Goal: Information Seeking & Learning: Learn about a topic

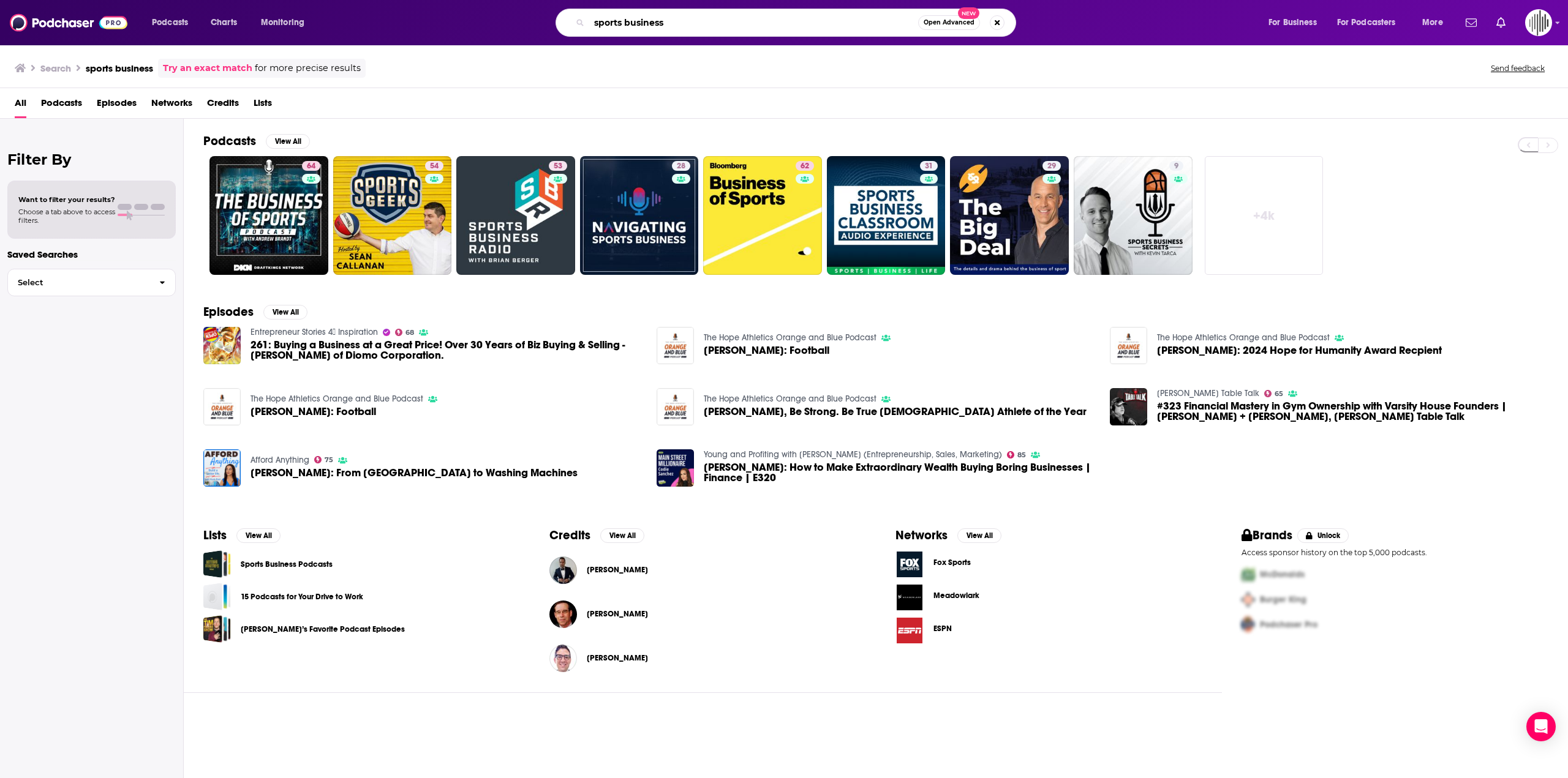
drag, startPoint x: 728, startPoint y: 24, endPoint x: 578, endPoint y: 32, distance: 150.2
click at [581, 32] on div "sports business Open Advanced New" at bounding box center [786, 22] width 461 height 28
paste input "DebtTalks, The Chair Podcast"
type input "DebtTalks, The Chair Podcast"
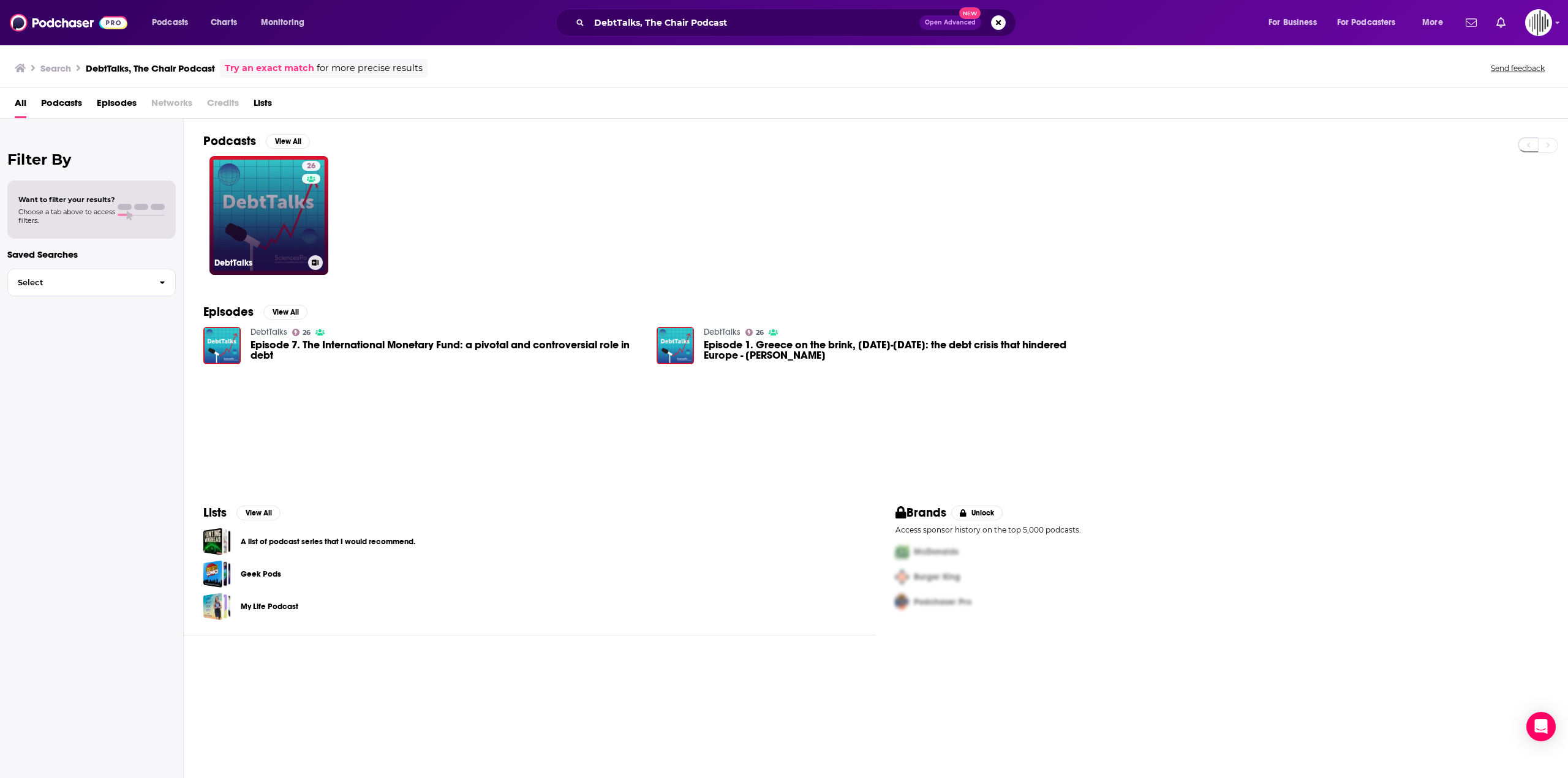
click at [258, 208] on link "26 DebtTalks" at bounding box center [269, 215] width 119 height 119
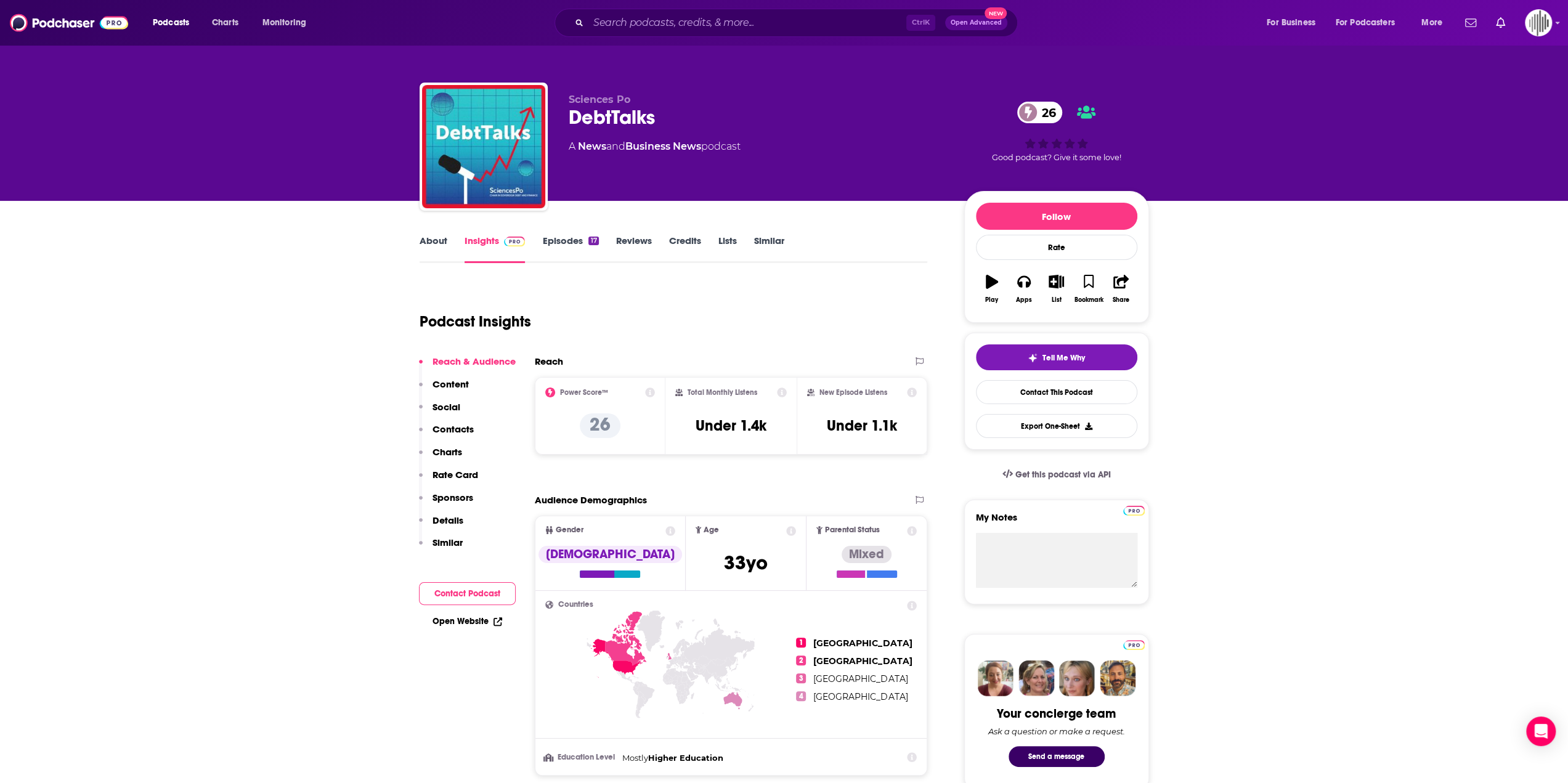
click at [550, 233] on div "About Insights Episodes 17 Reviews Credits Lists Similar" at bounding box center [674, 249] width 508 height 31
click at [556, 242] on link "Episodes 17" at bounding box center [570, 249] width 56 height 28
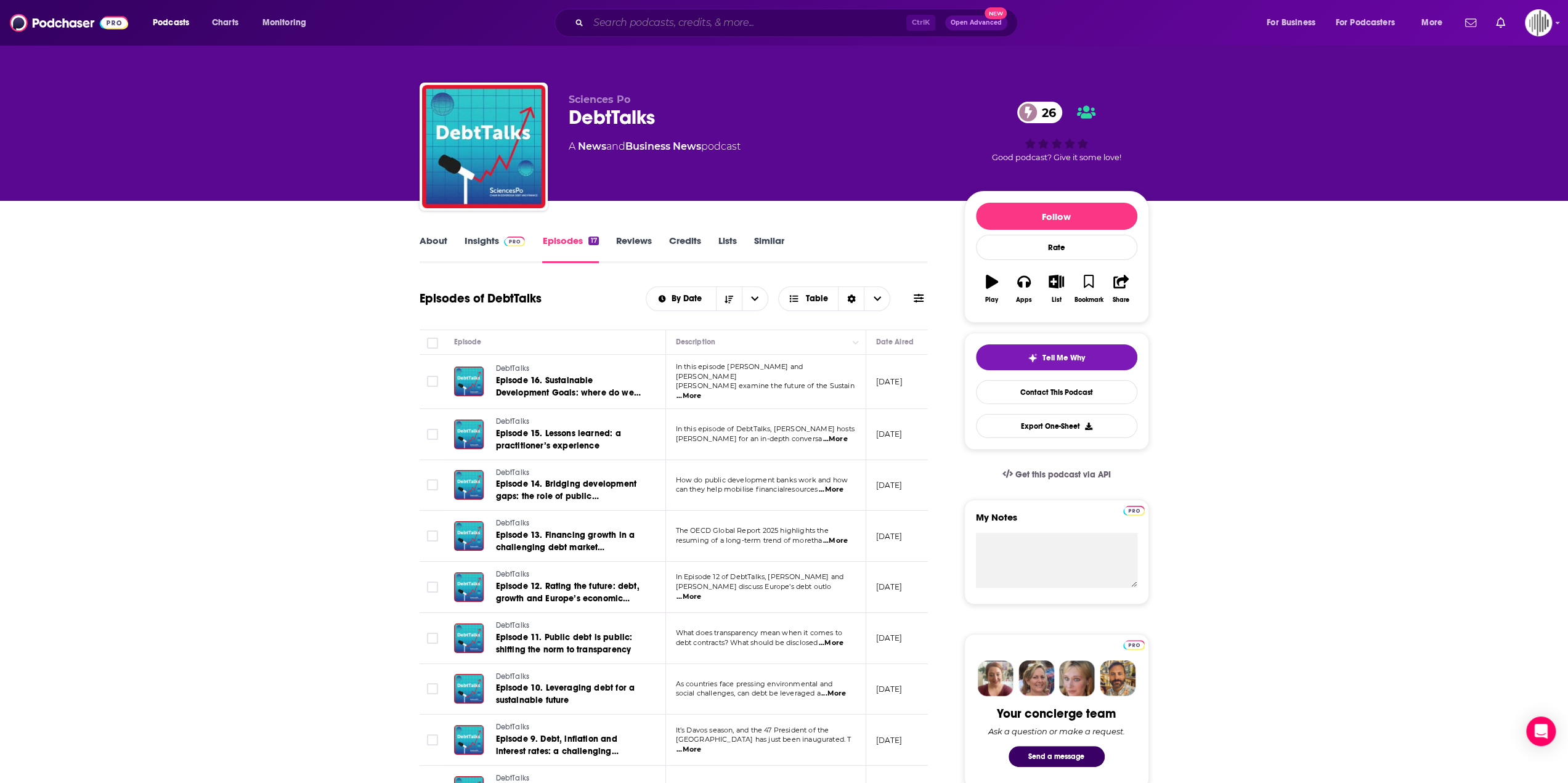
click at [739, 15] on input "Search podcasts, credits, & more..." at bounding box center [747, 23] width 318 height 20
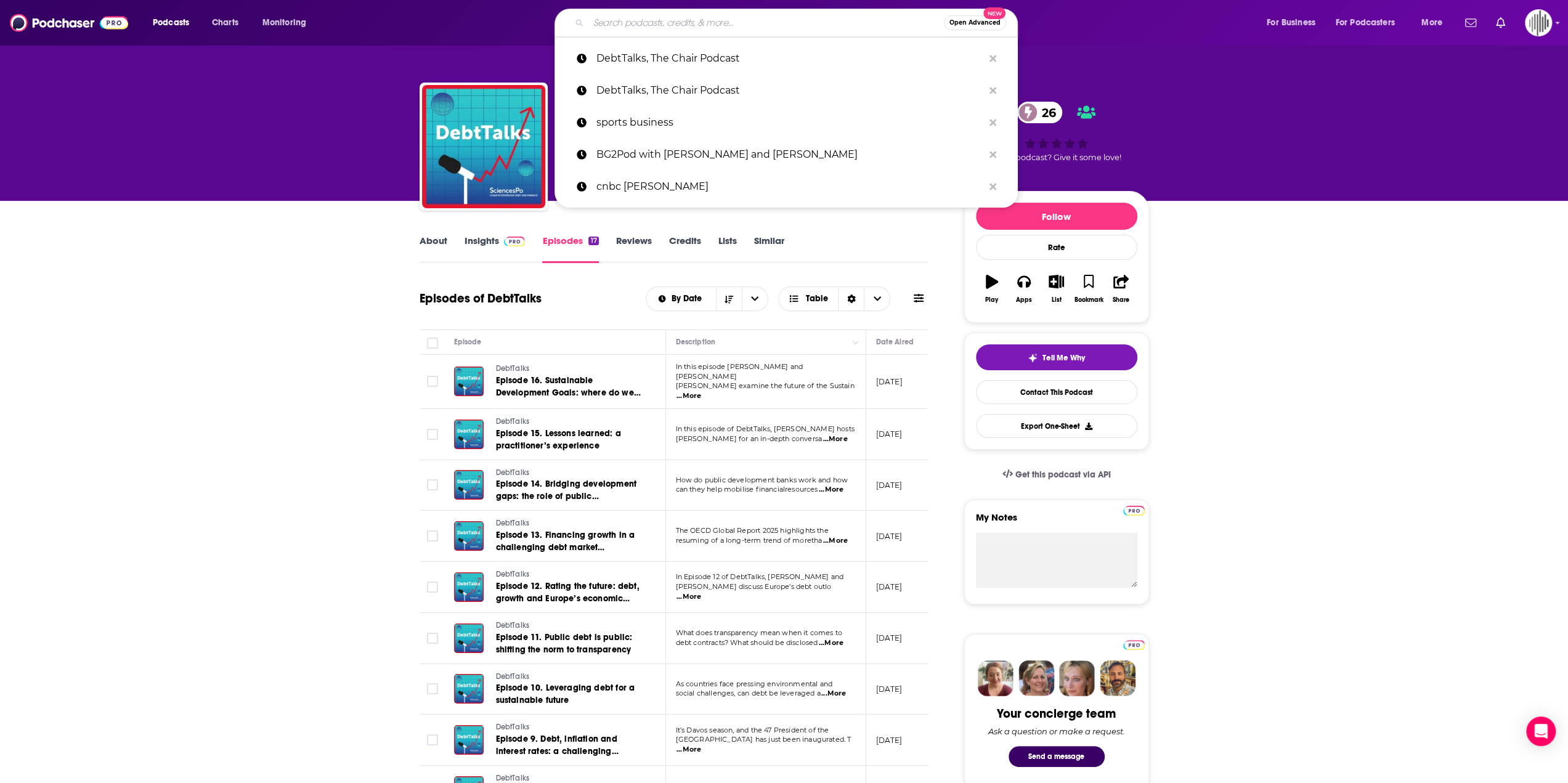
paste input "Global Law and Business-"
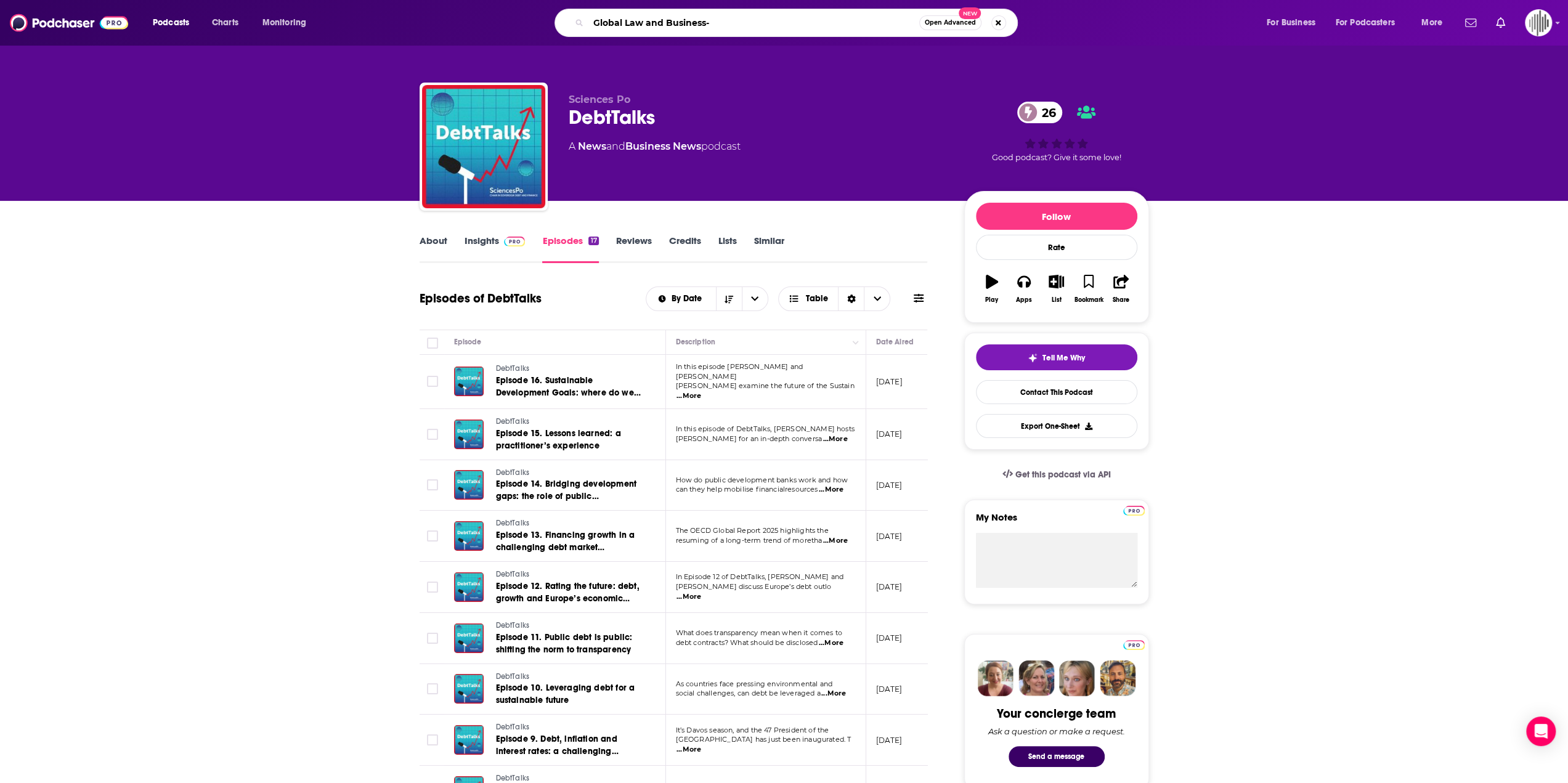
type input "Global Law and Business"
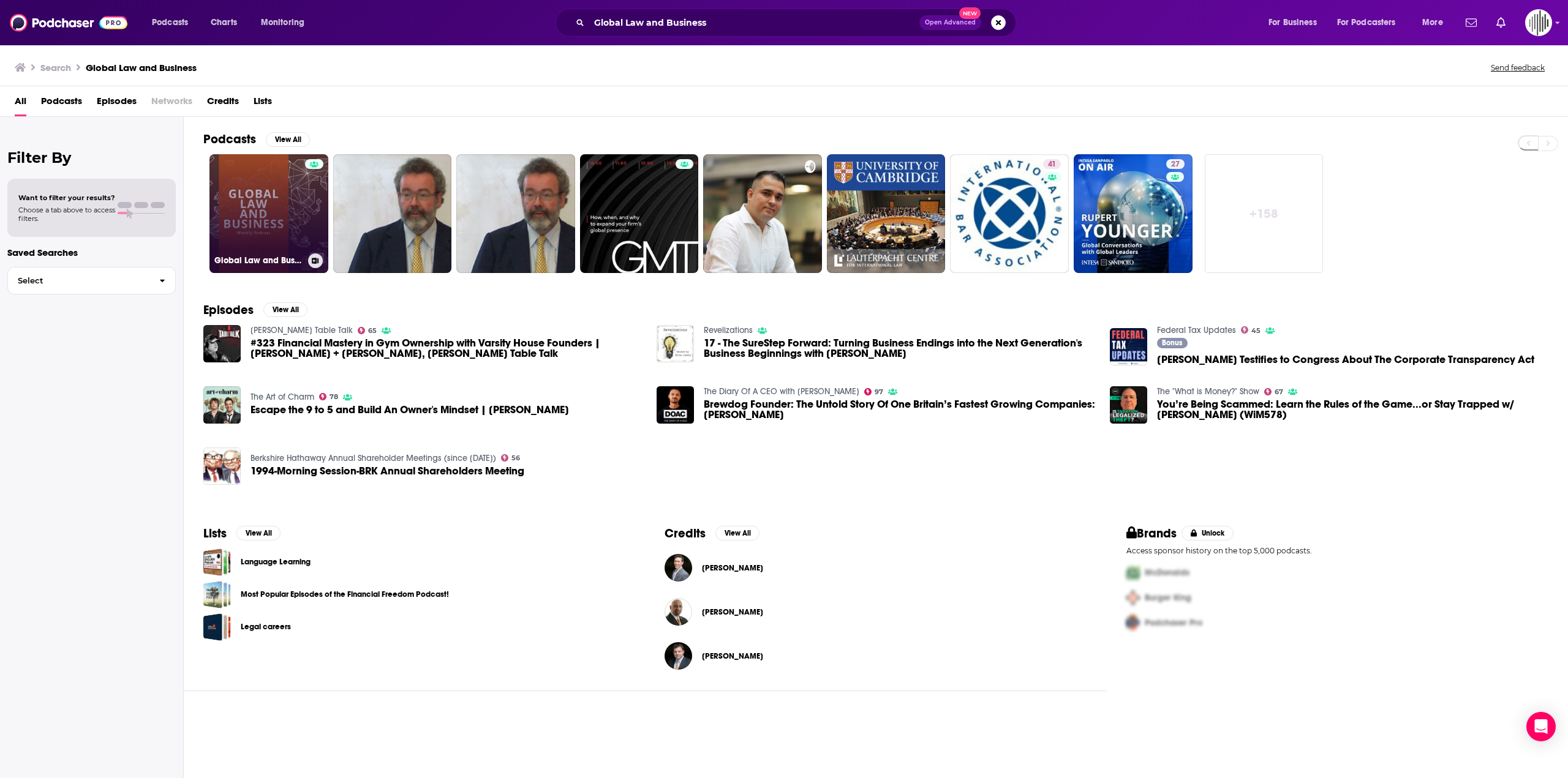
click at [253, 198] on link "Global Law and Business" at bounding box center [269, 213] width 119 height 119
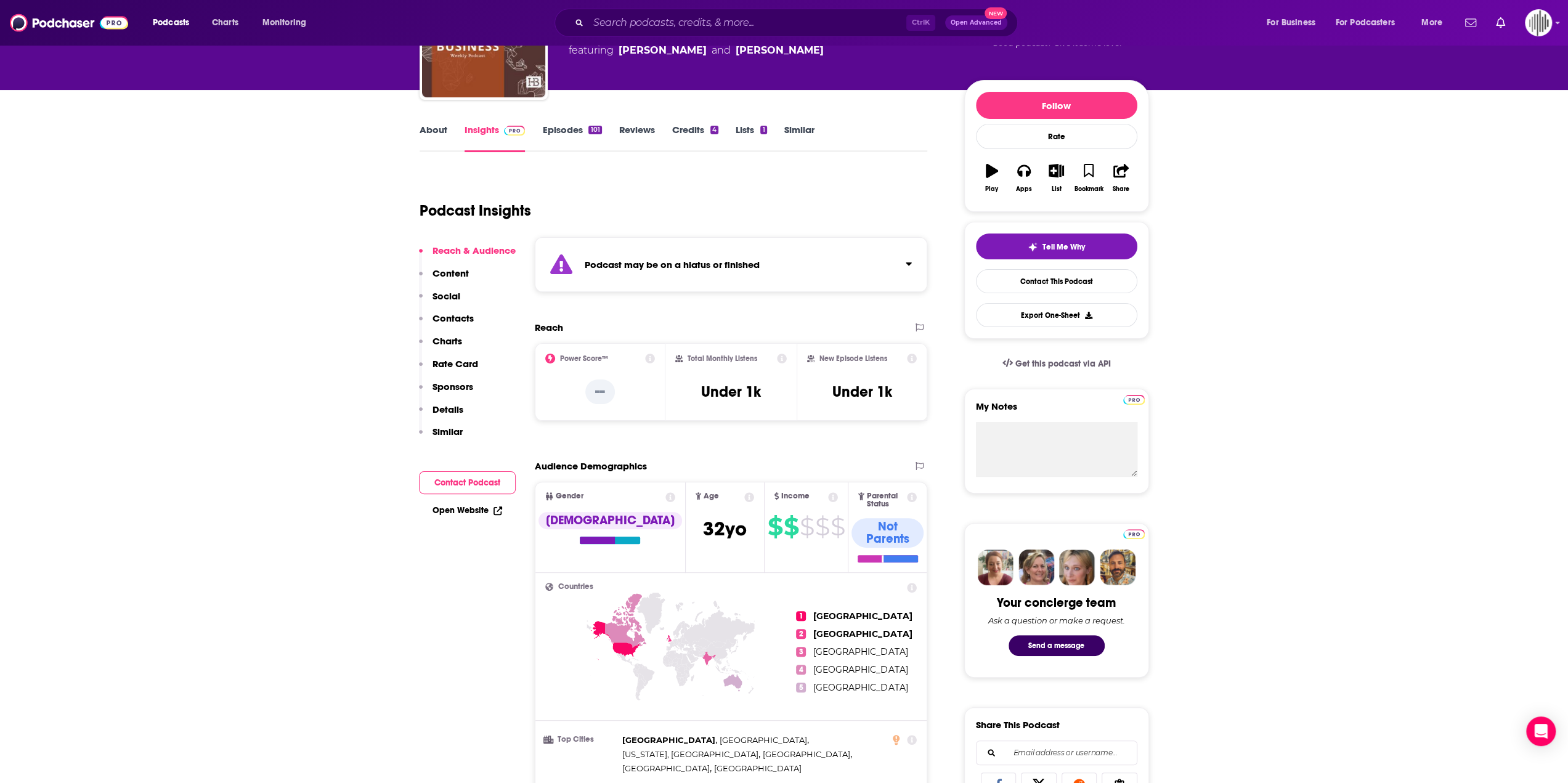
scroll to position [123, 0]
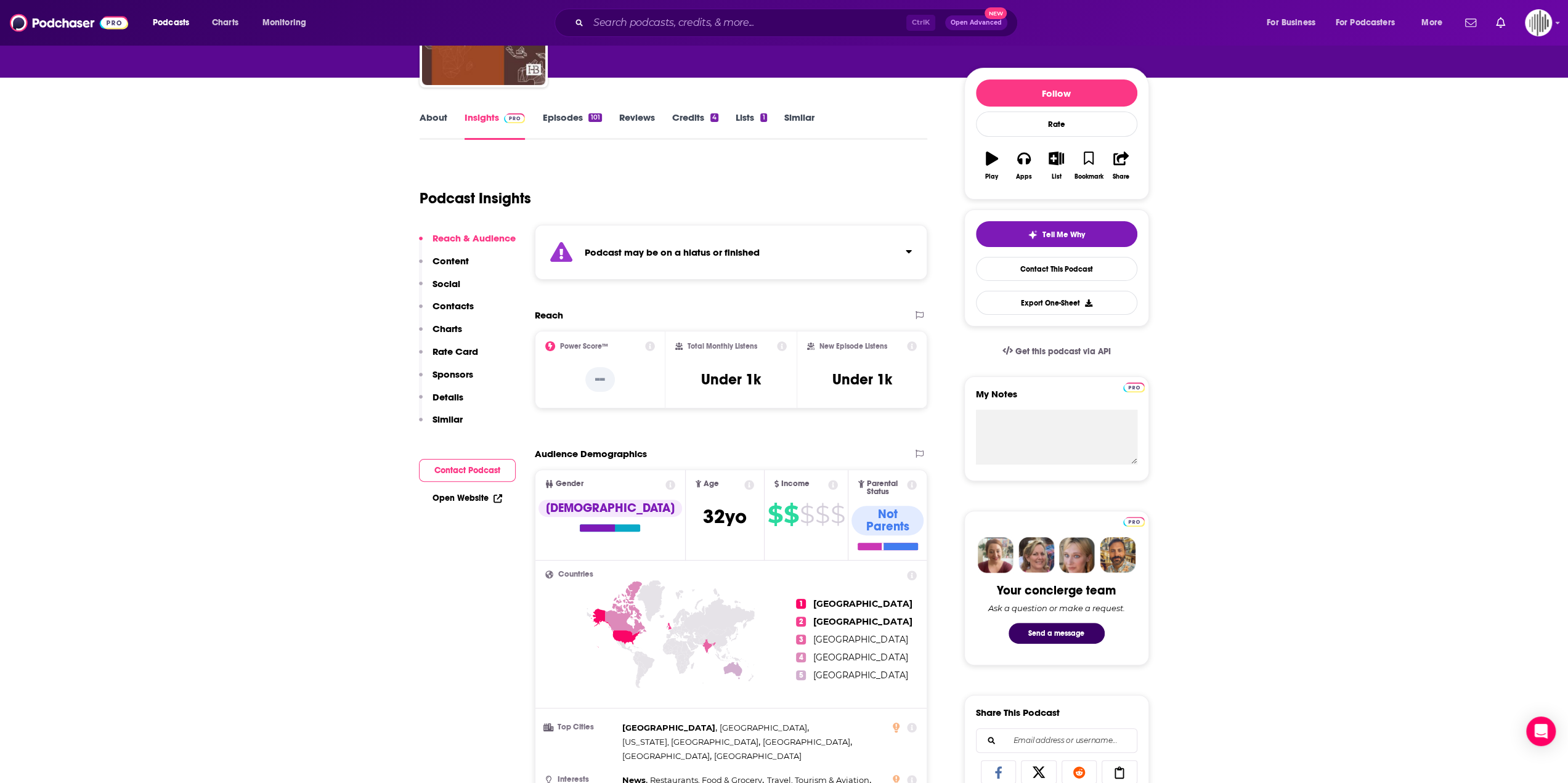
click at [563, 112] on link "Episodes 101" at bounding box center [572, 126] width 60 height 28
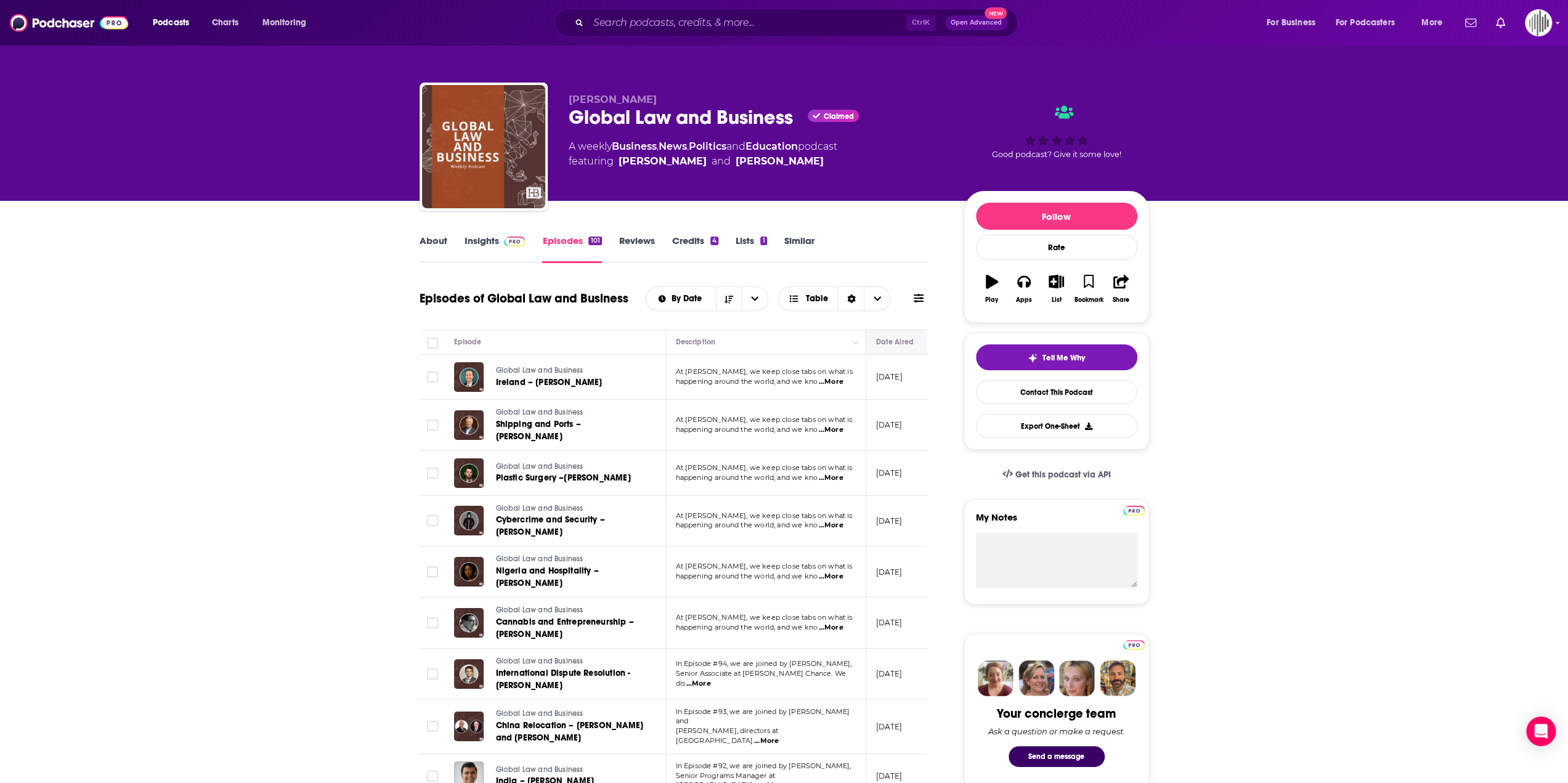
click at [887, 346] on button "Move" at bounding box center [905, 342] width 60 height 14
click at [660, 30] on input "Search podcasts, credits, & more..." at bounding box center [747, 23] width 318 height 20
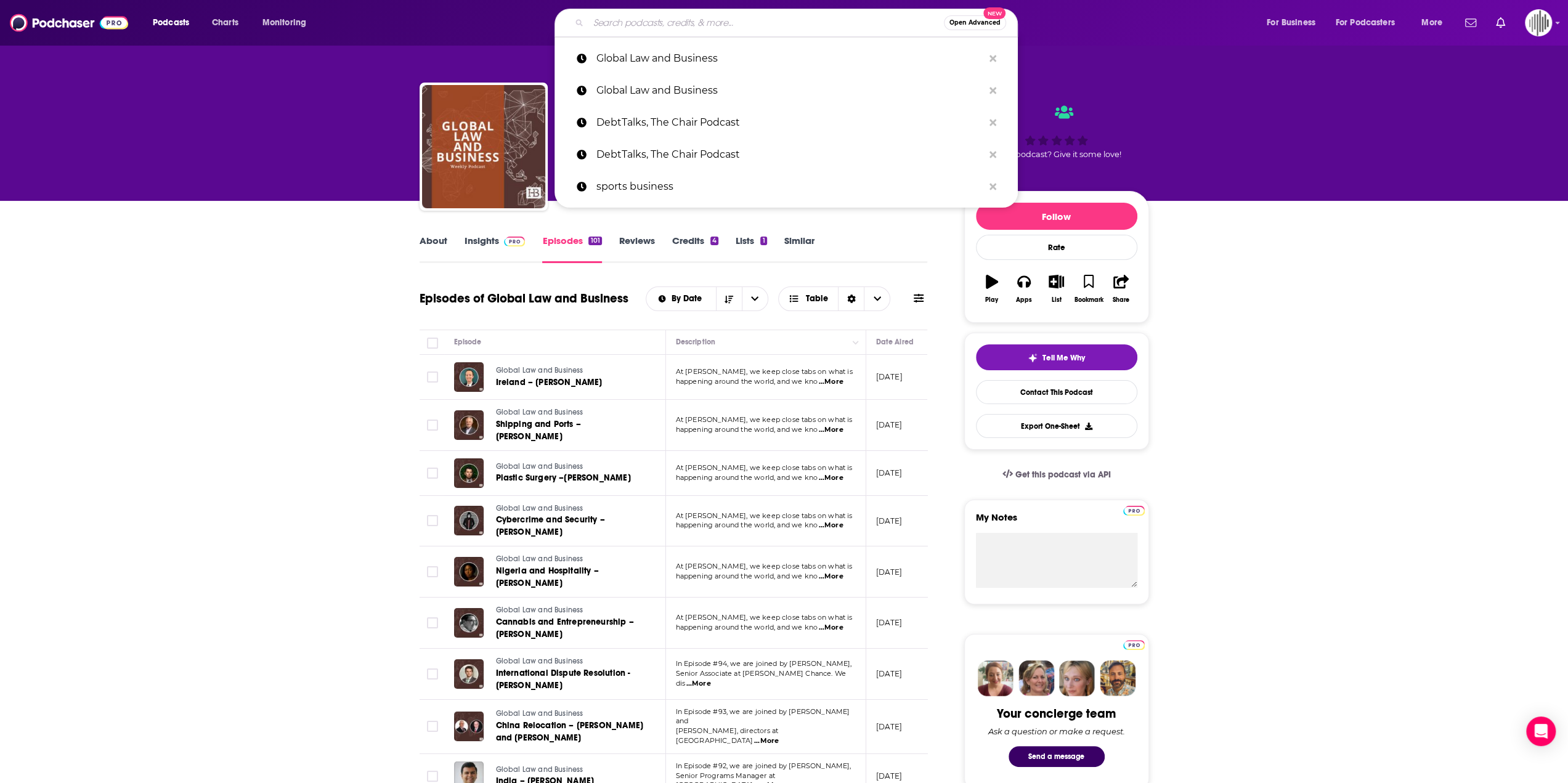
paste input "Sovereign Debt Podcast"
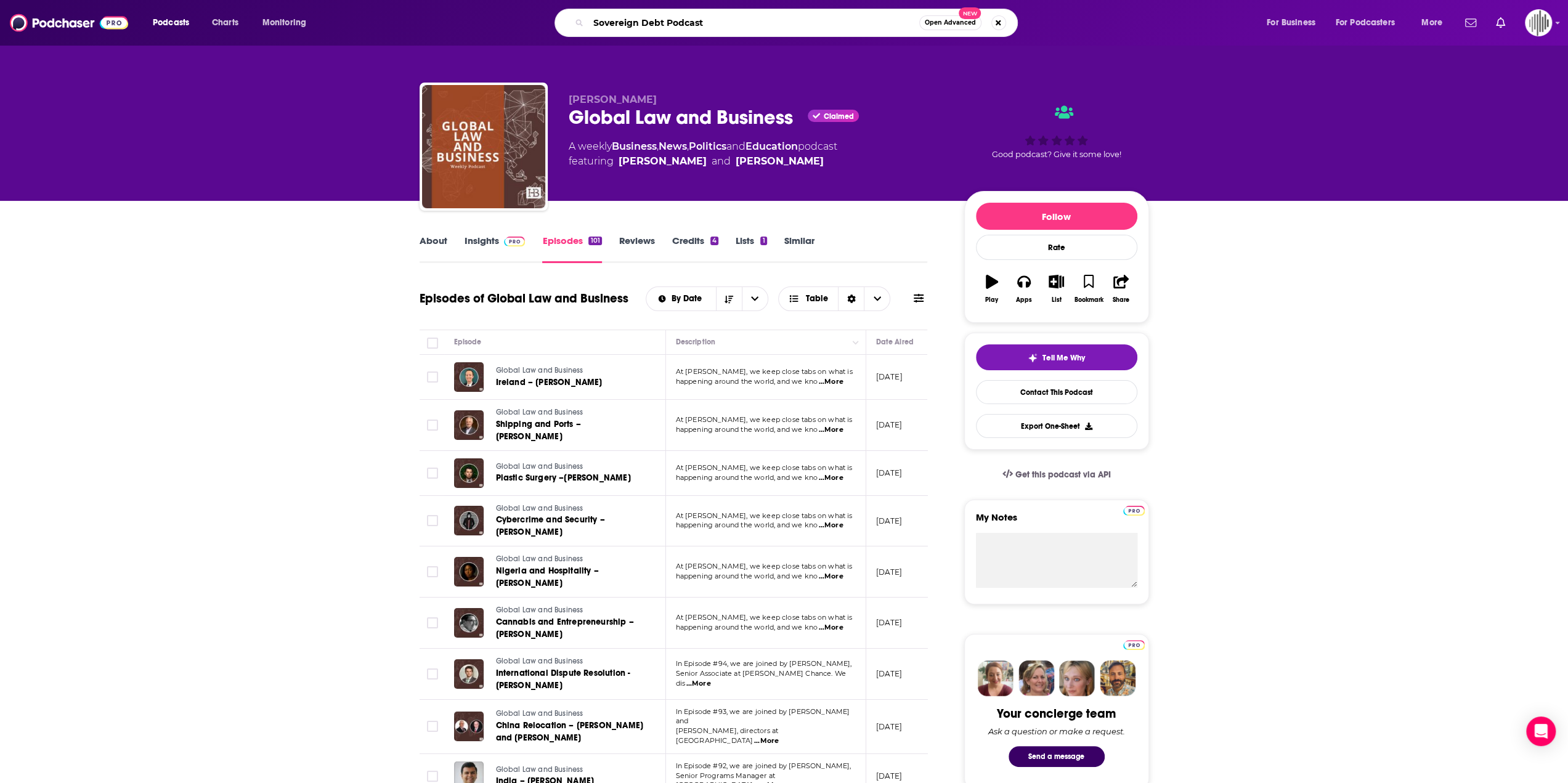
type input "Sovereign Debt Podcast"
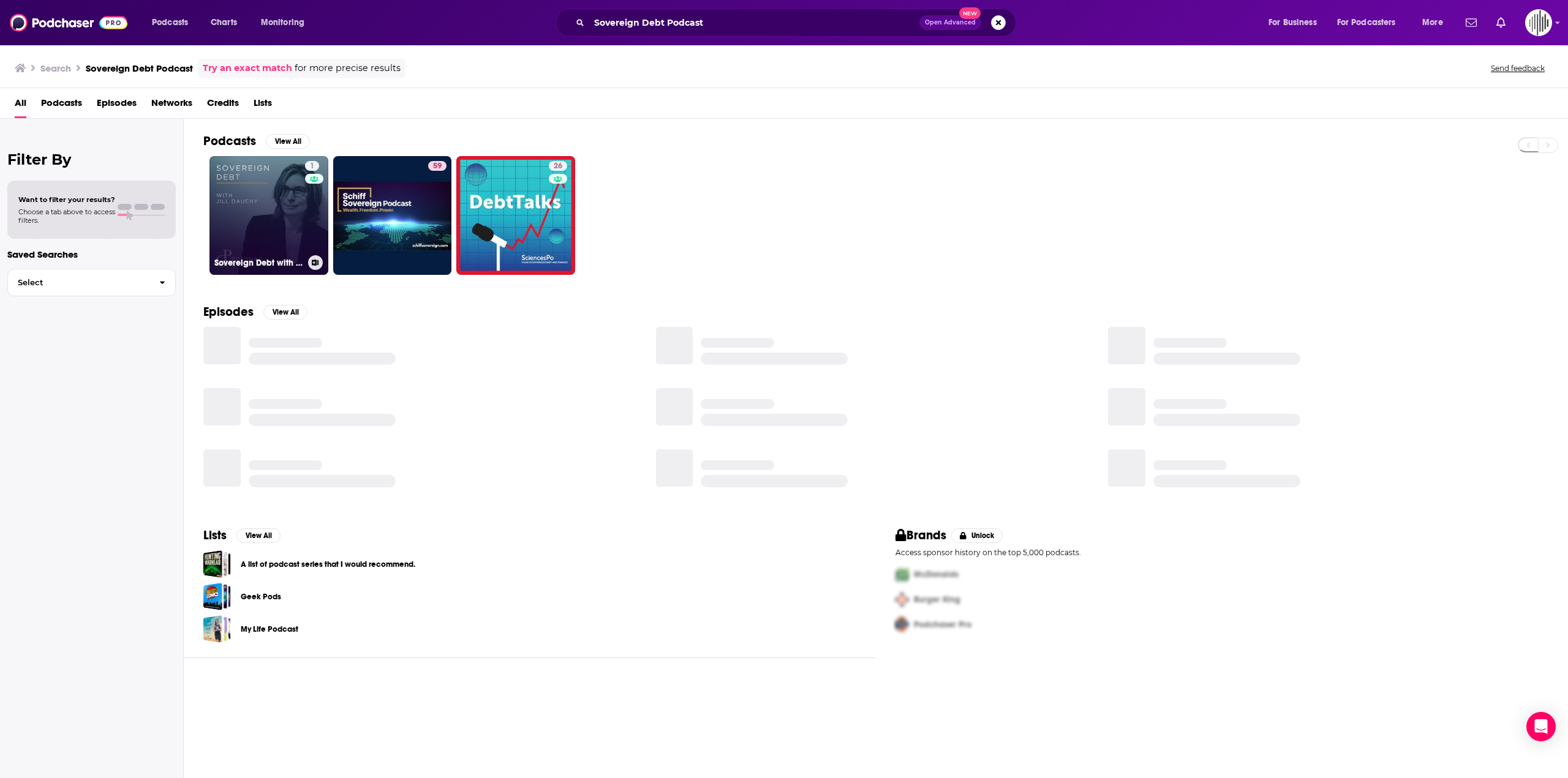
click at [225, 200] on link "1 Sovereign Debt with [PERSON_NAME]" at bounding box center [269, 215] width 119 height 119
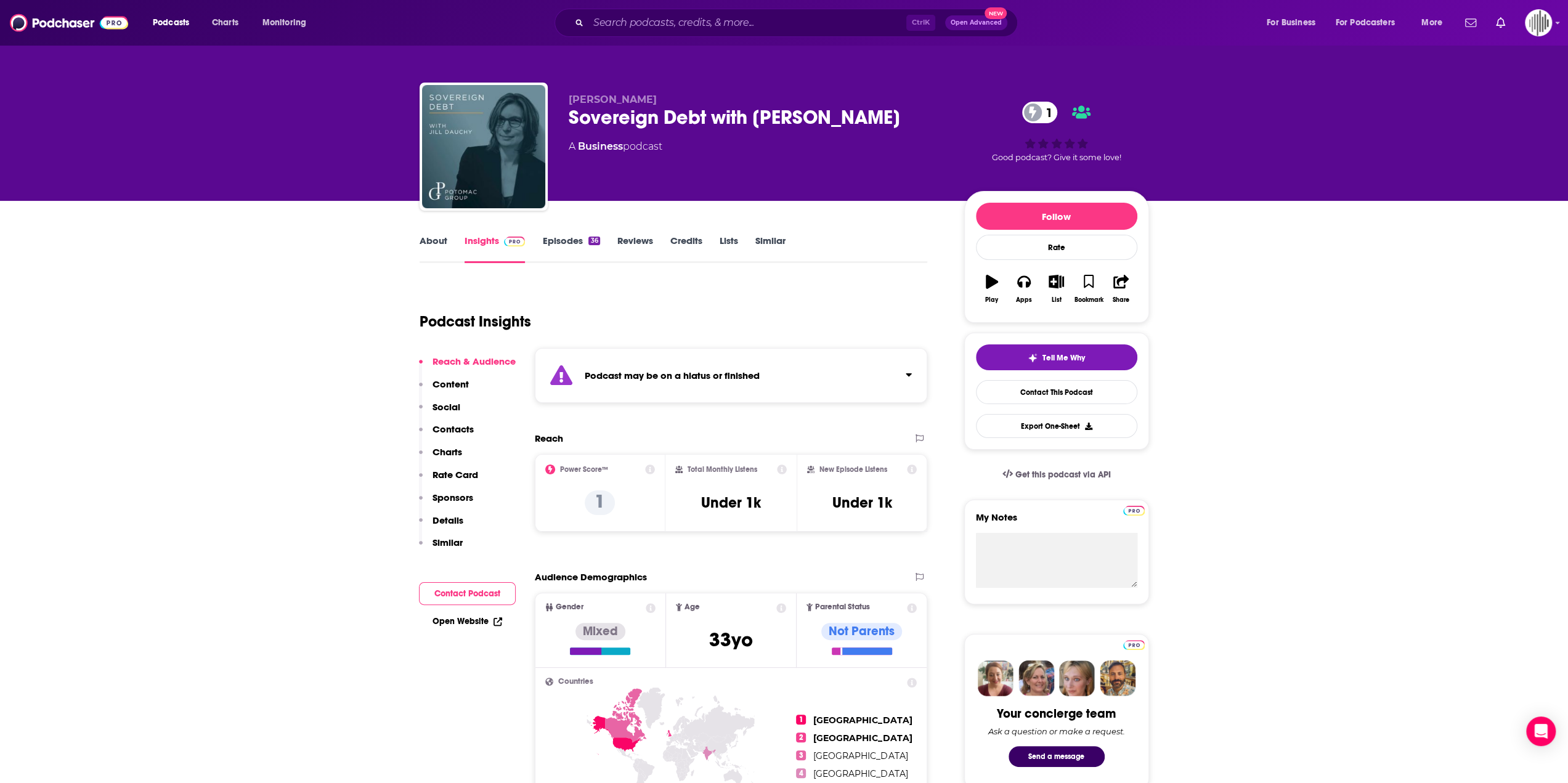
click at [562, 245] on link "Episodes 36" at bounding box center [570, 249] width 57 height 28
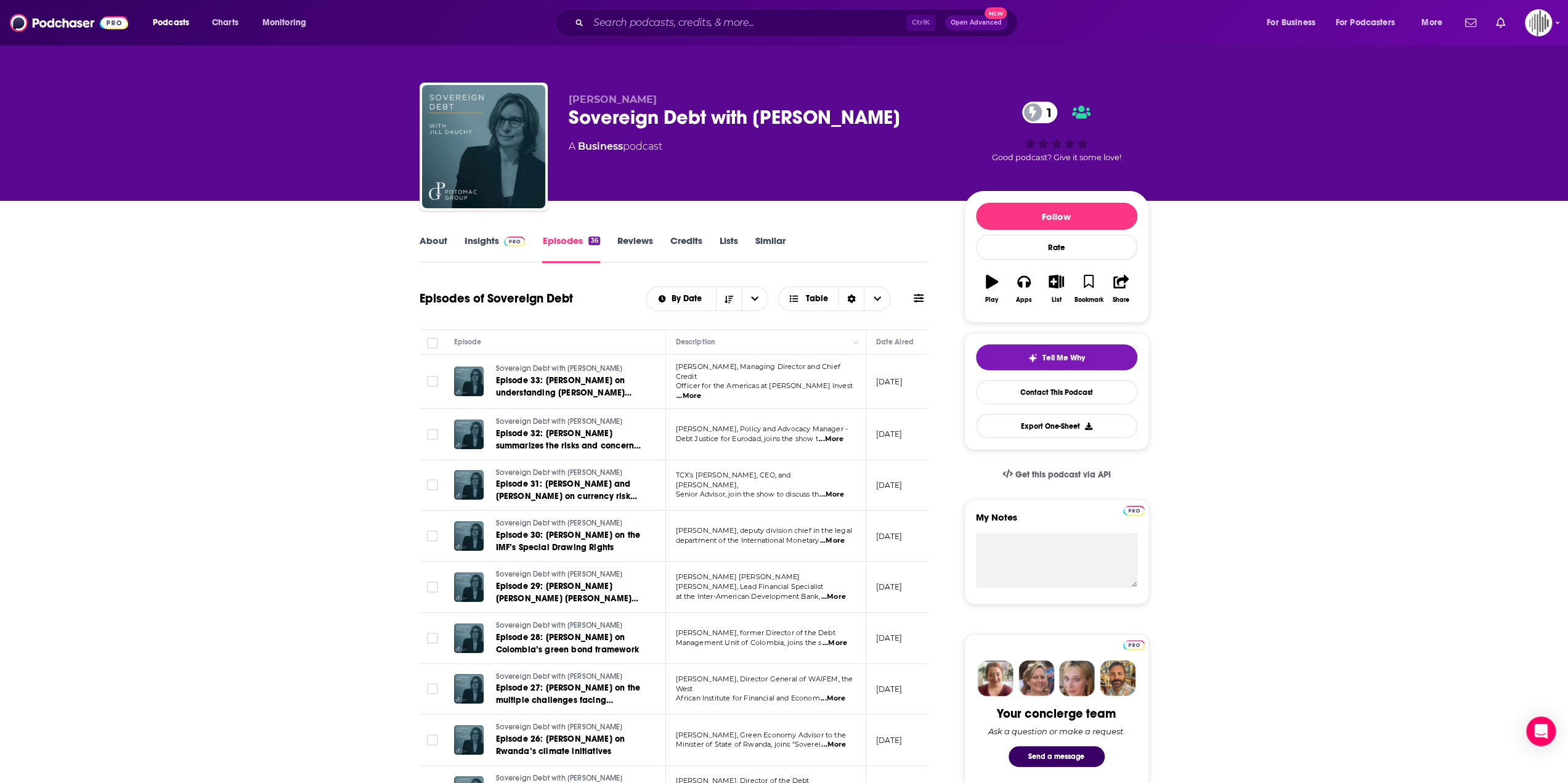
click at [702, 391] on span "...More" at bounding box center [689, 396] width 25 height 10
click at [577, 383] on span "Episode 33: [PERSON_NAME] on understanding [PERSON_NAME] sovereign credit ratin…" at bounding box center [564, 393] width 136 height 35
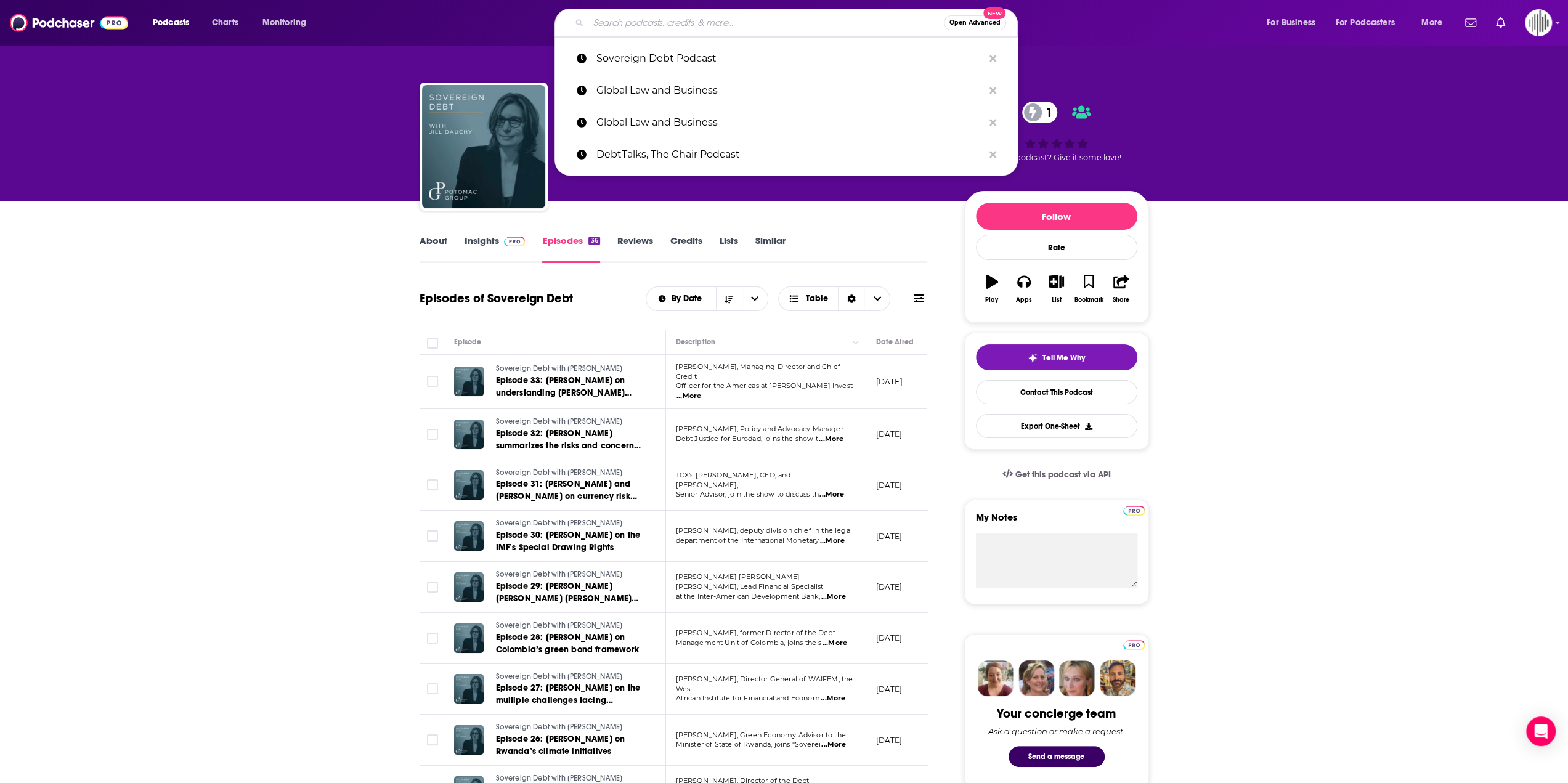
click at [660, 23] on input "Search podcasts, credits, & more..." at bounding box center [766, 23] width 356 height 20
paste input "Law, disrupted"
type input "Law, disrupted"
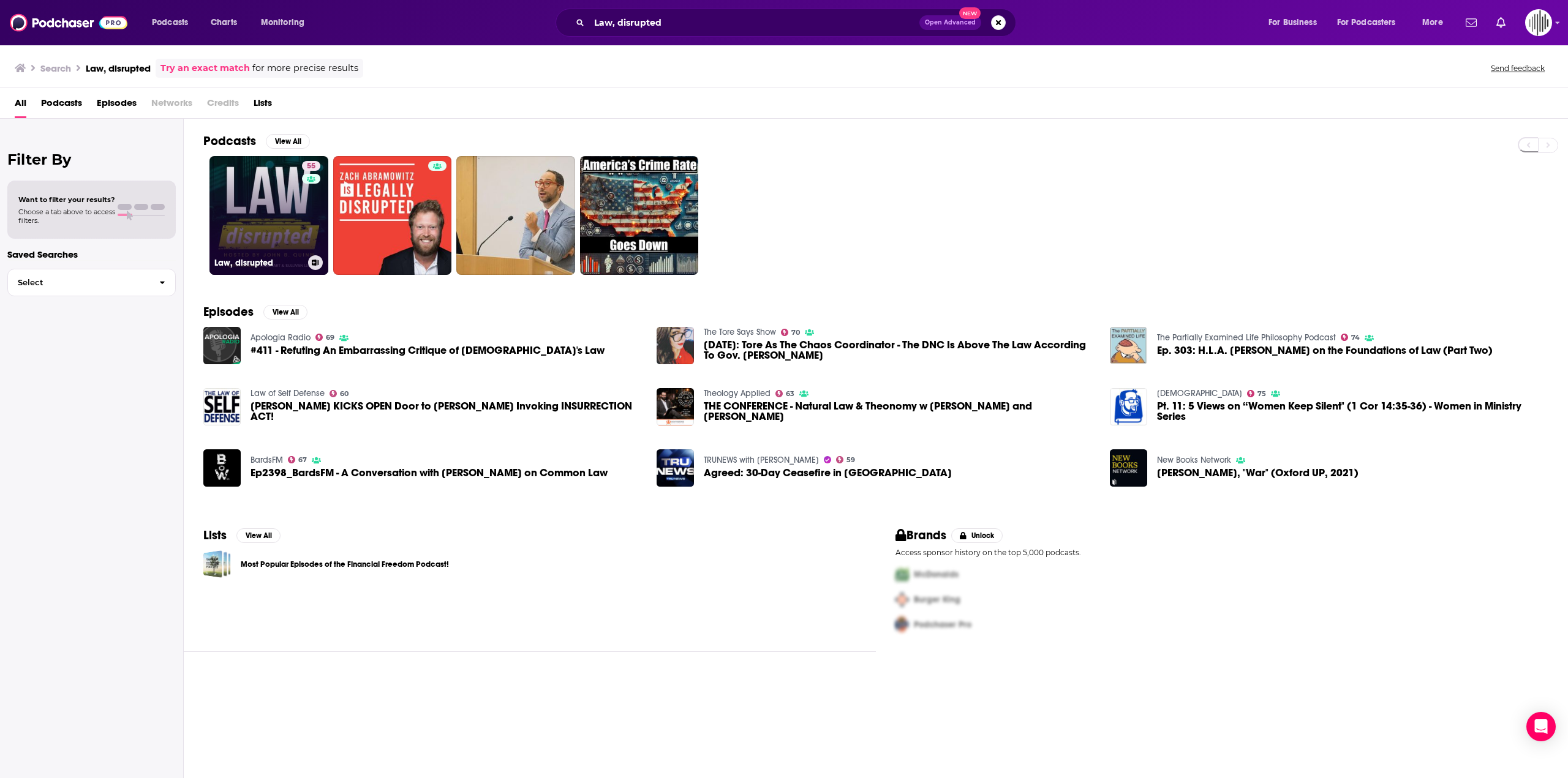
click at [269, 200] on link "55 Law, disrupted" at bounding box center [269, 215] width 119 height 119
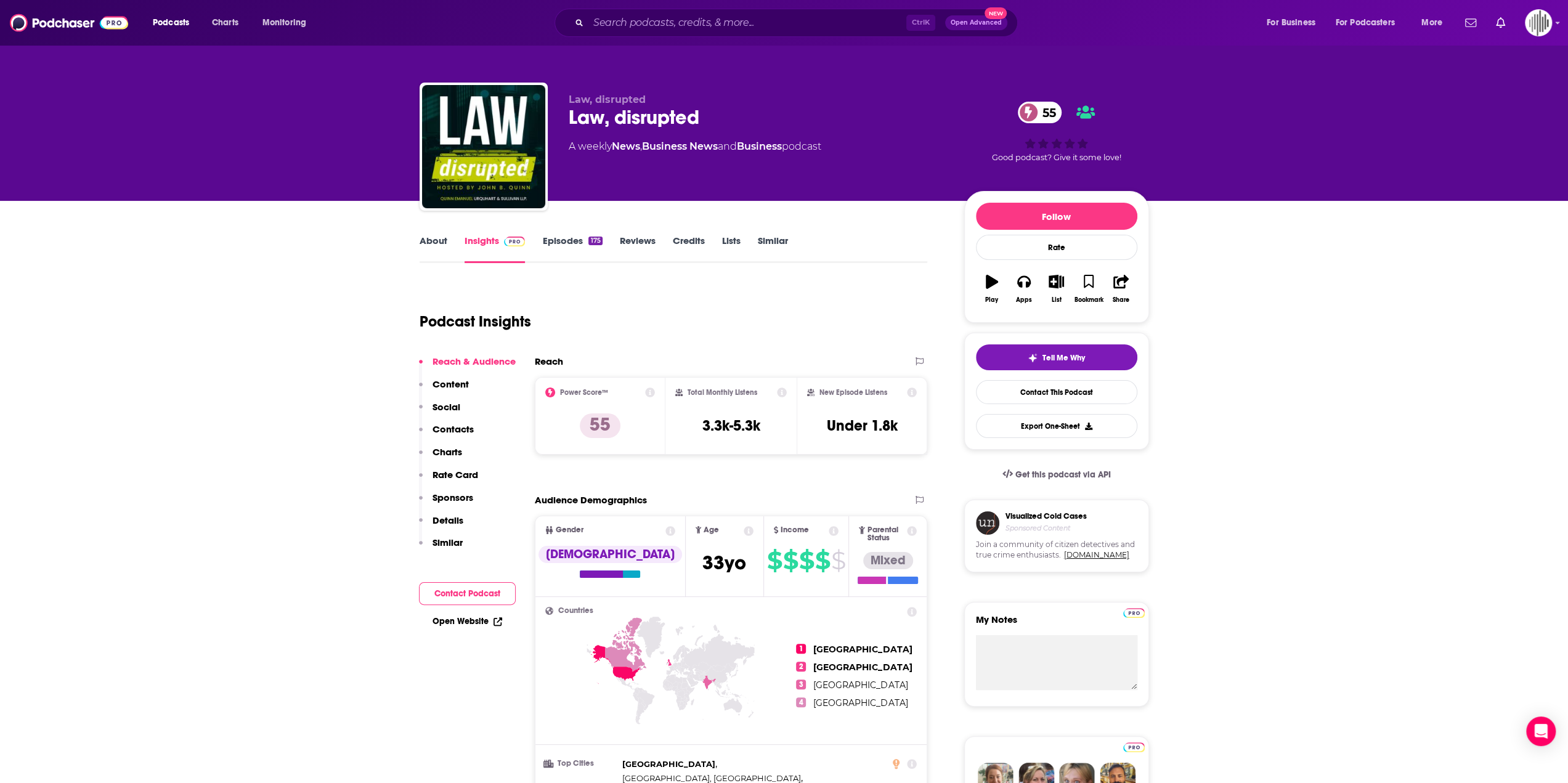
click at [571, 236] on link "Episodes 175" at bounding box center [572, 249] width 60 height 28
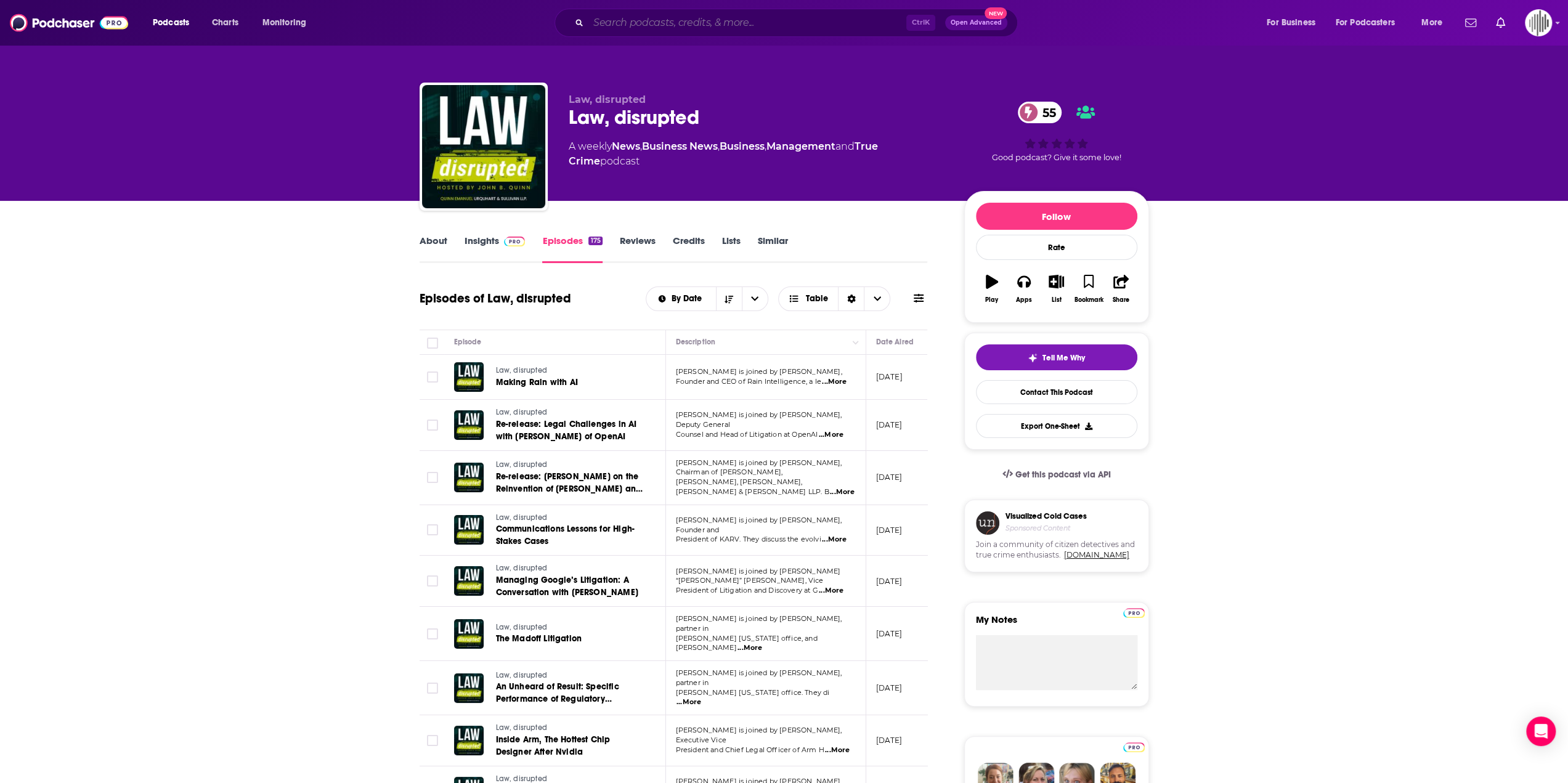
click at [733, 17] on input "Search podcasts, credits, & more..." at bounding box center [747, 23] width 318 height 20
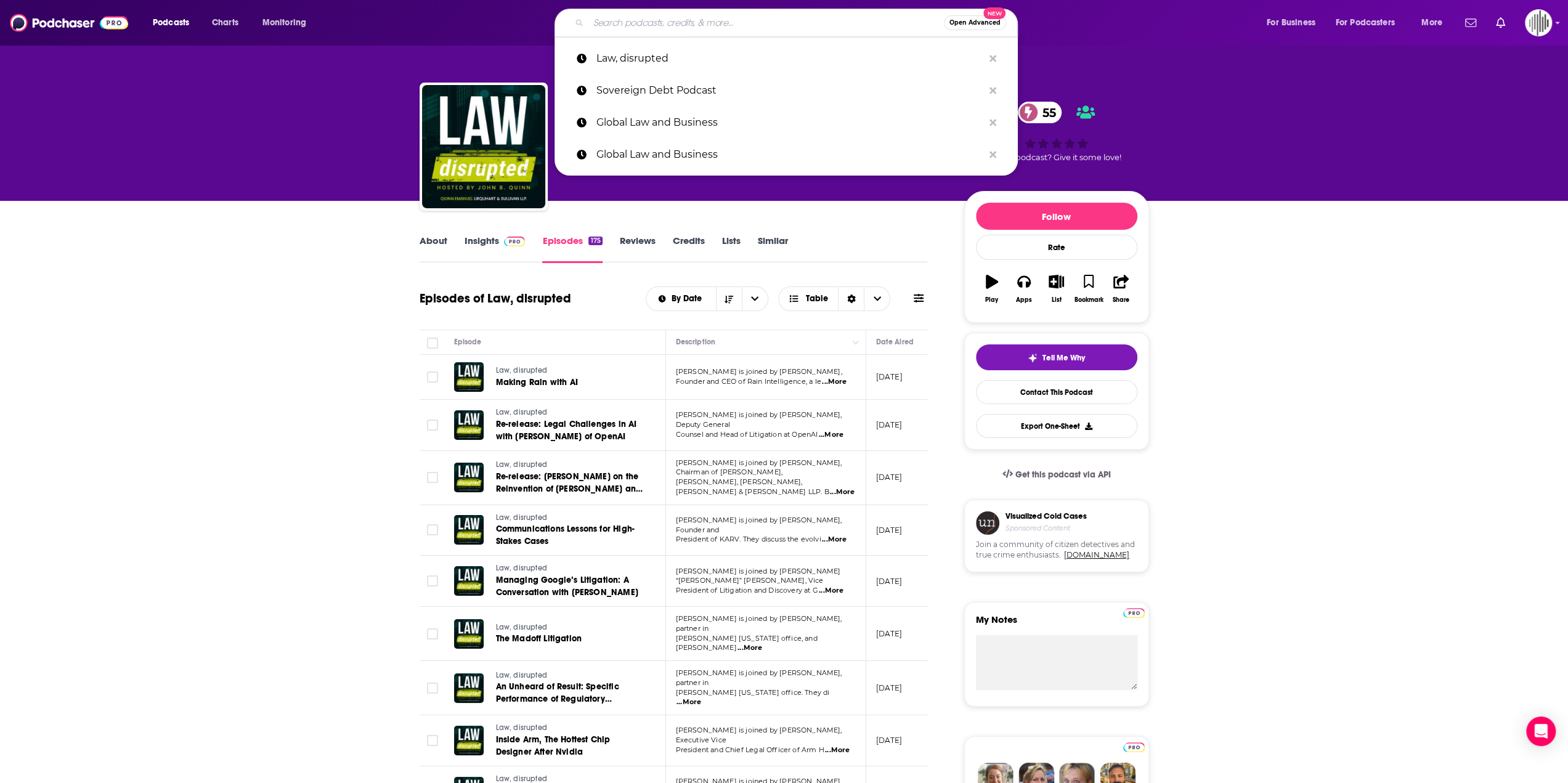
paste input "Latin America in Focus"
type input "Latin America in Focus"
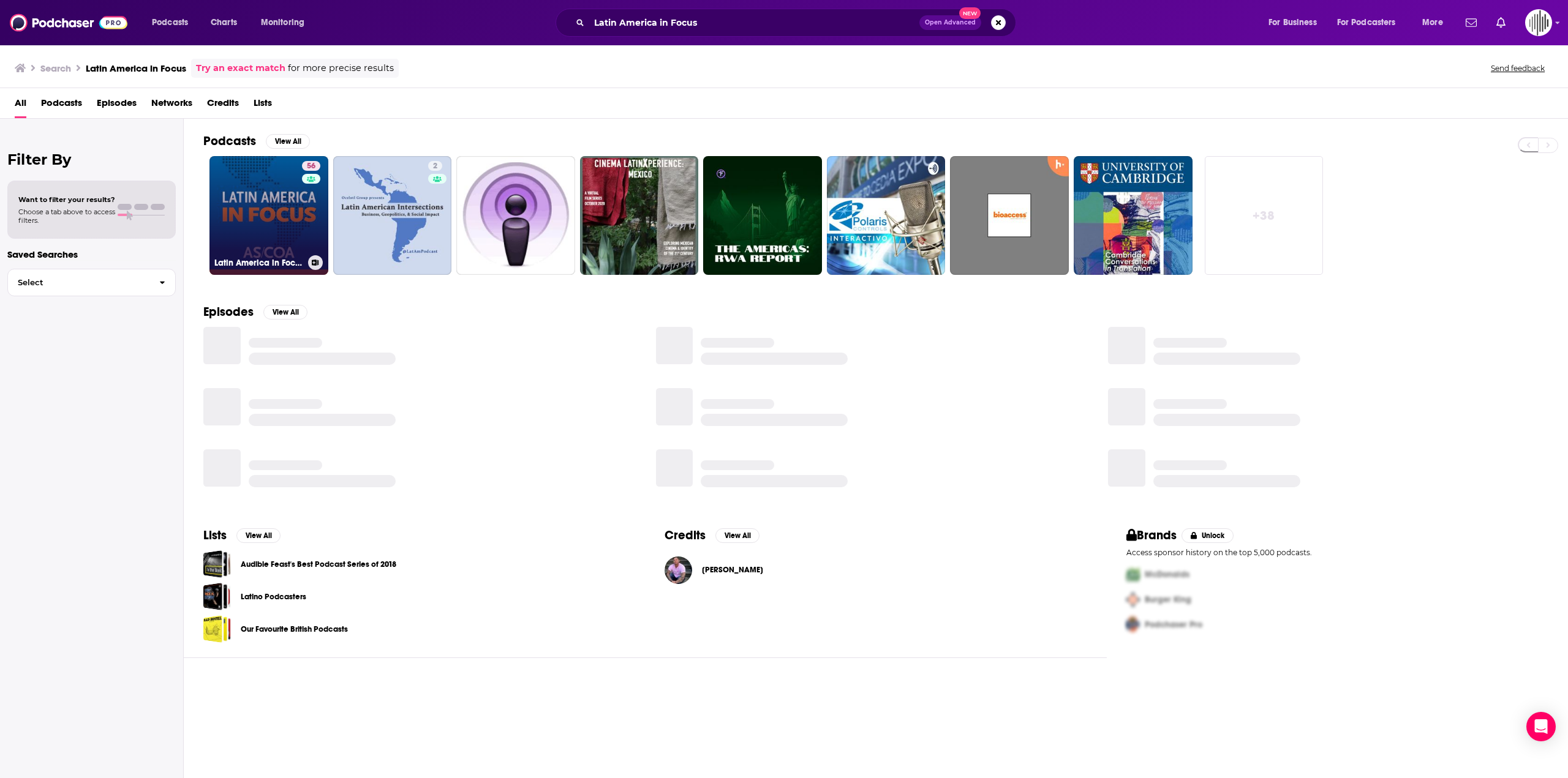
click at [242, 206] on link "56 [GEOGRAPHIC_DATA] in Focus" at bounding box center [269, 215] width 119 height 119
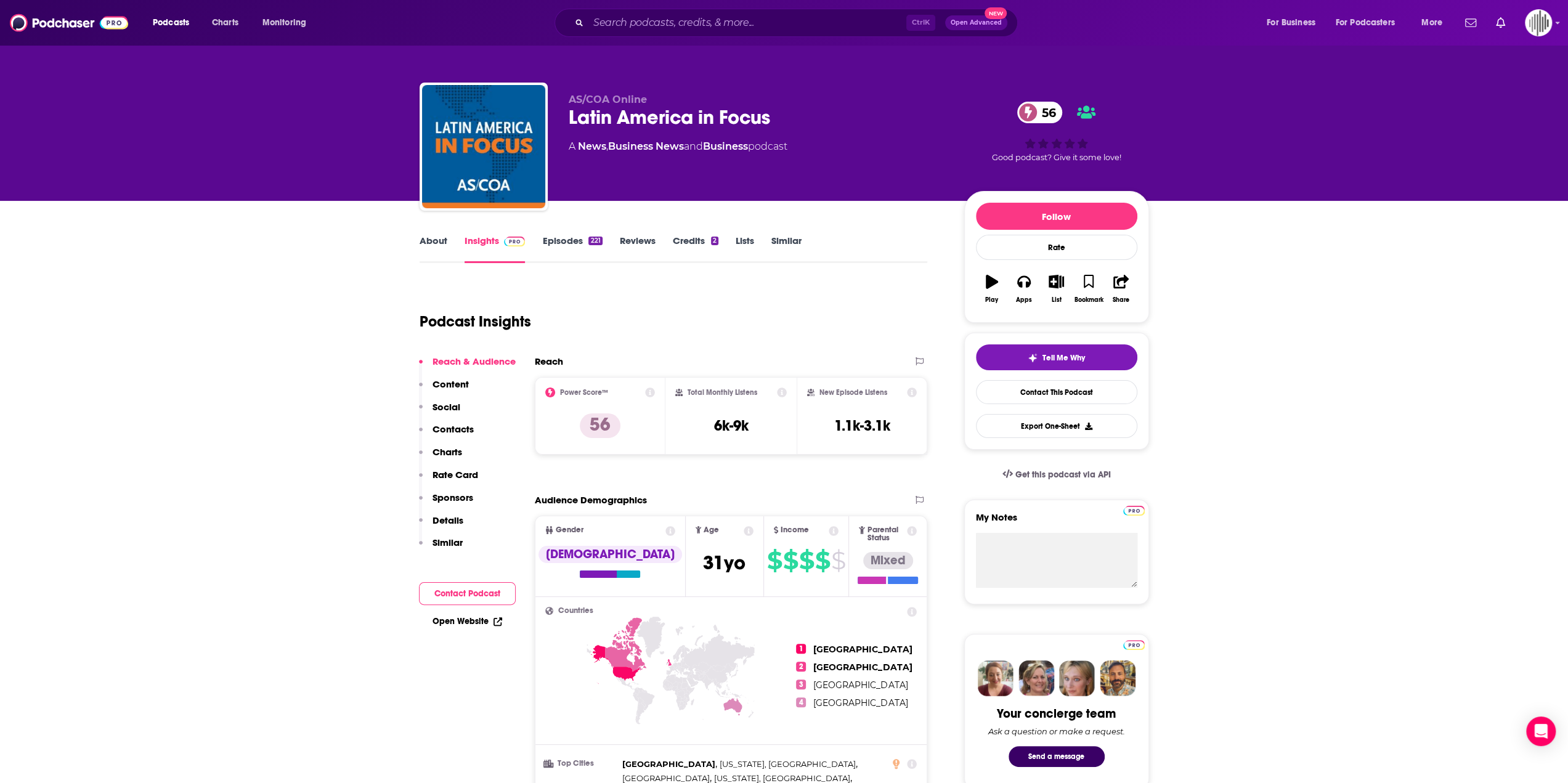
click at [582, 236] on link "Episodes 221" at bounding box center [572, 249] width 60 height 28
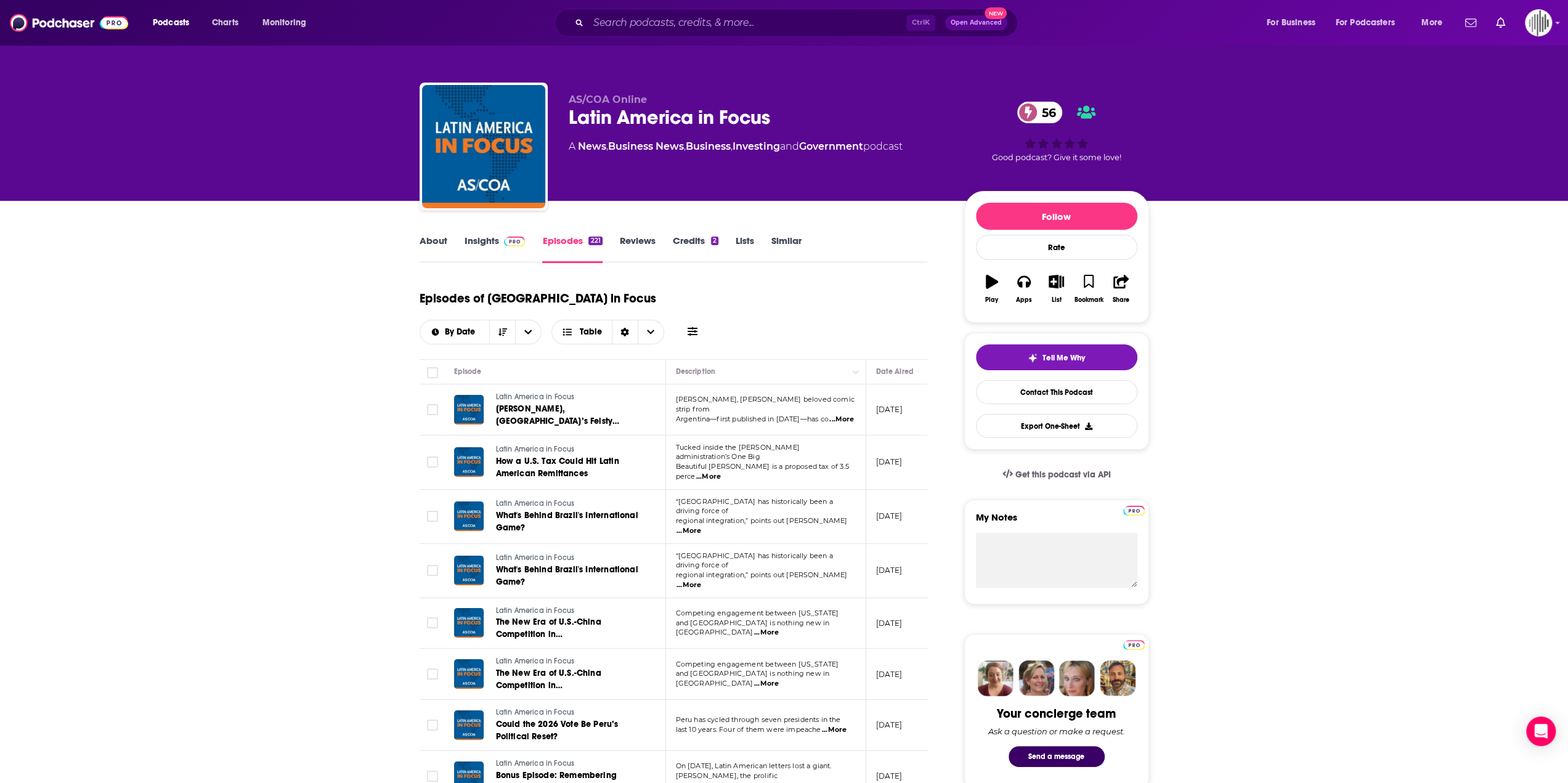
click at [438, 245] on link "About" at bounding box center [434, 249] width 27 height 28
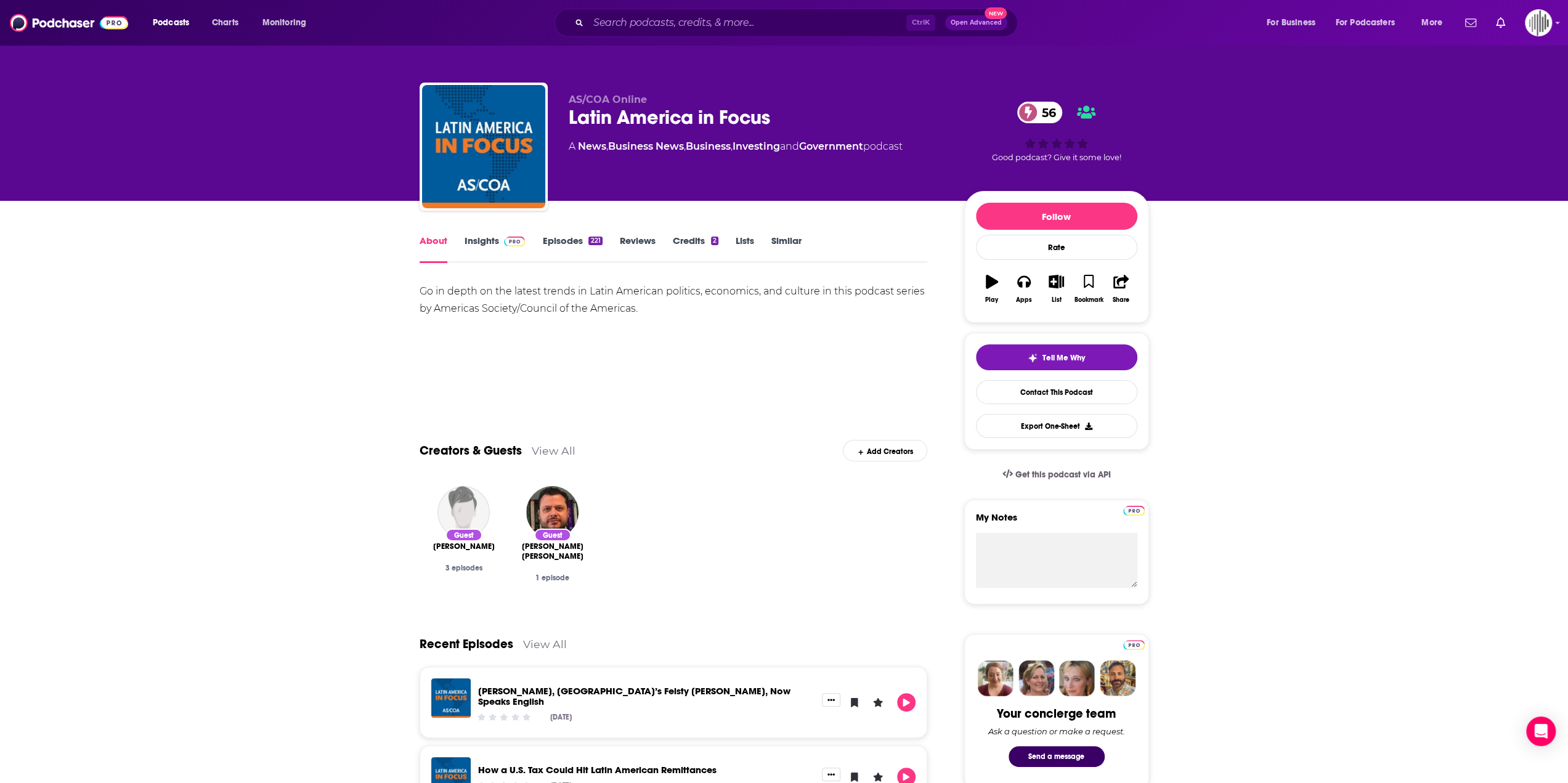
click at [467, 245] on link "Insights" at bounding box center [495, 249] width 61 height 28
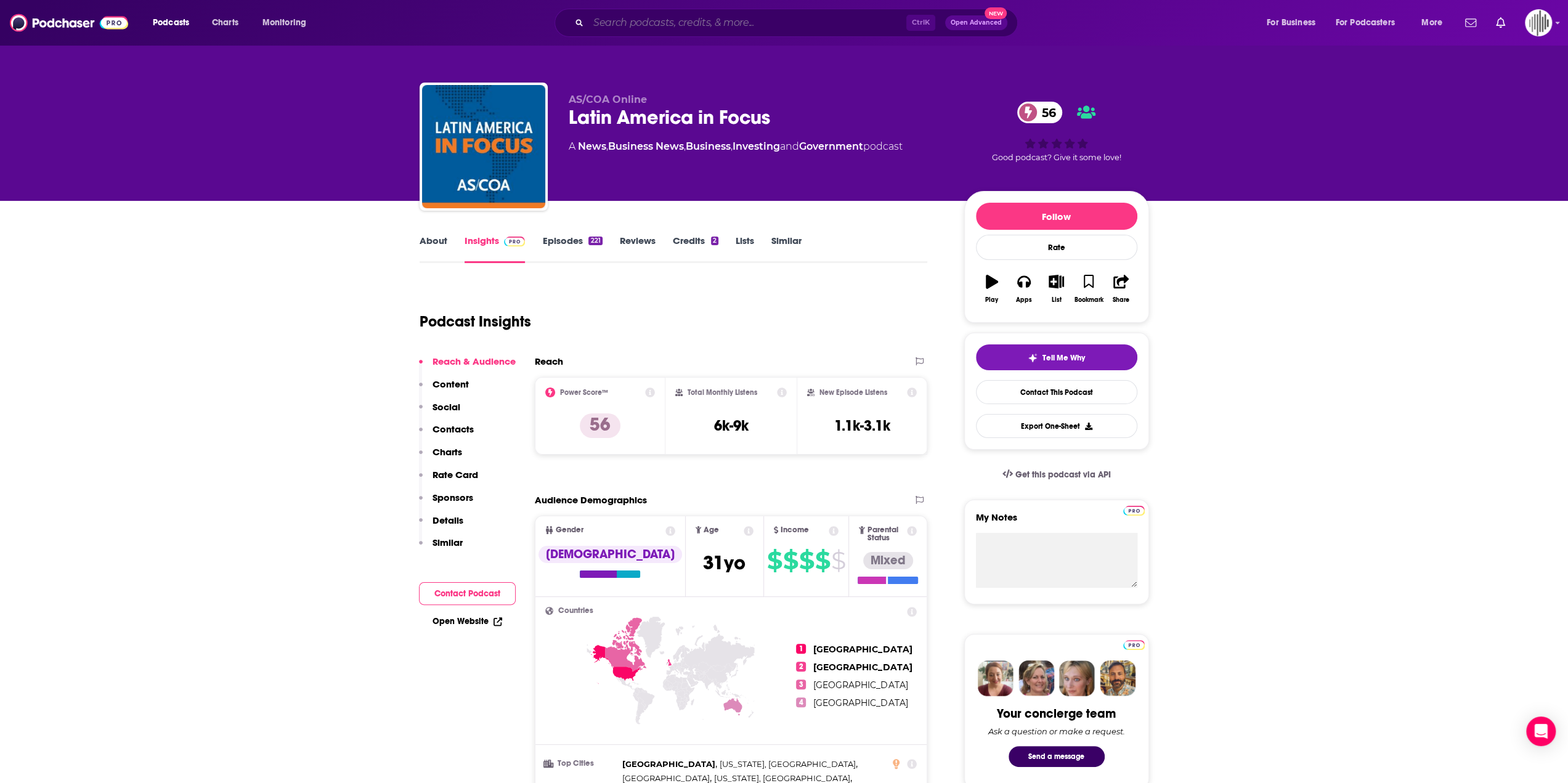
click at [696, 31] on input "Search podcasts, credits, & more..." at bounding box center [747, 23] width 318 height 20
paste input "International Law Chats"
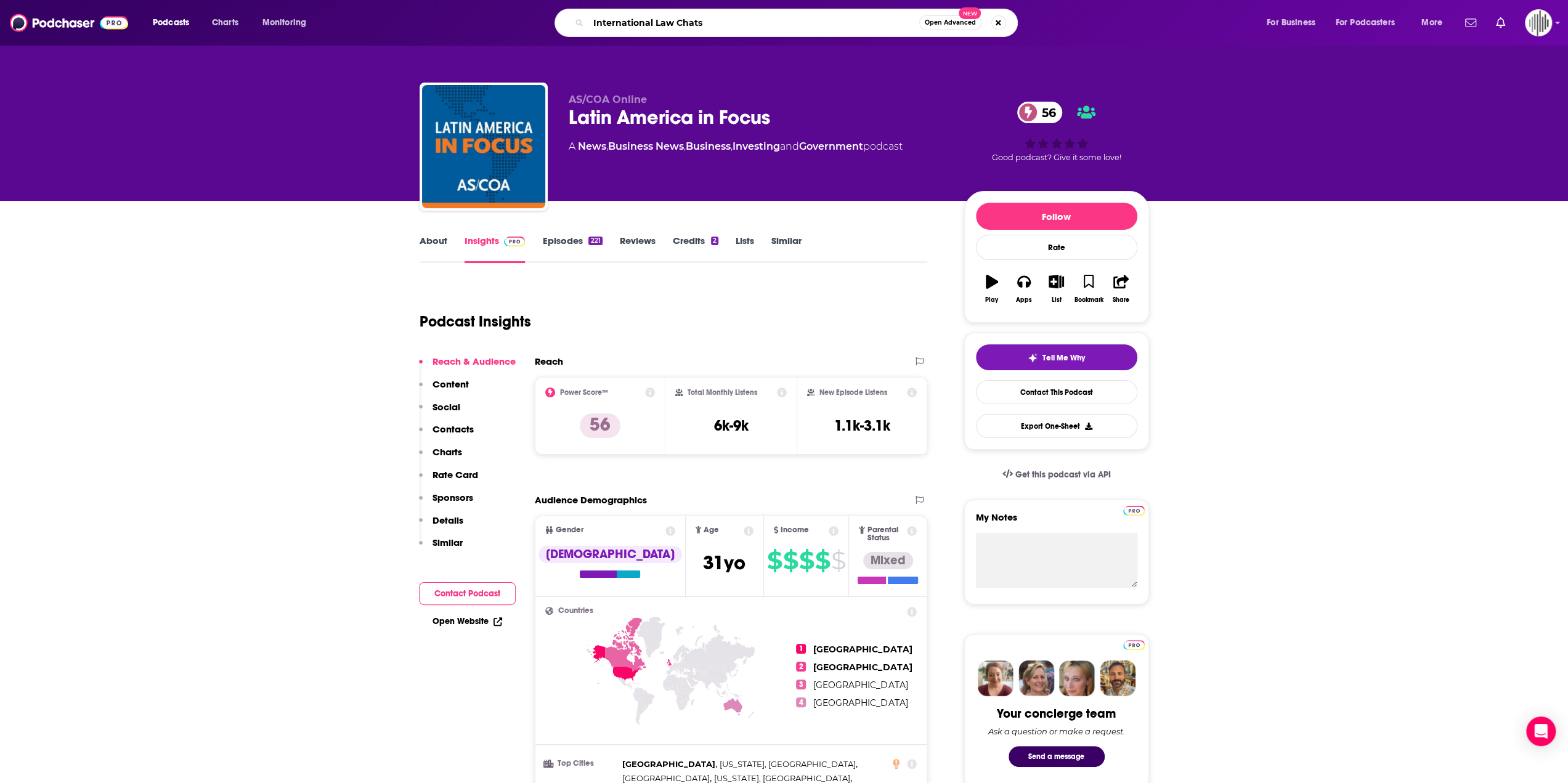
type input "International Law Chats"
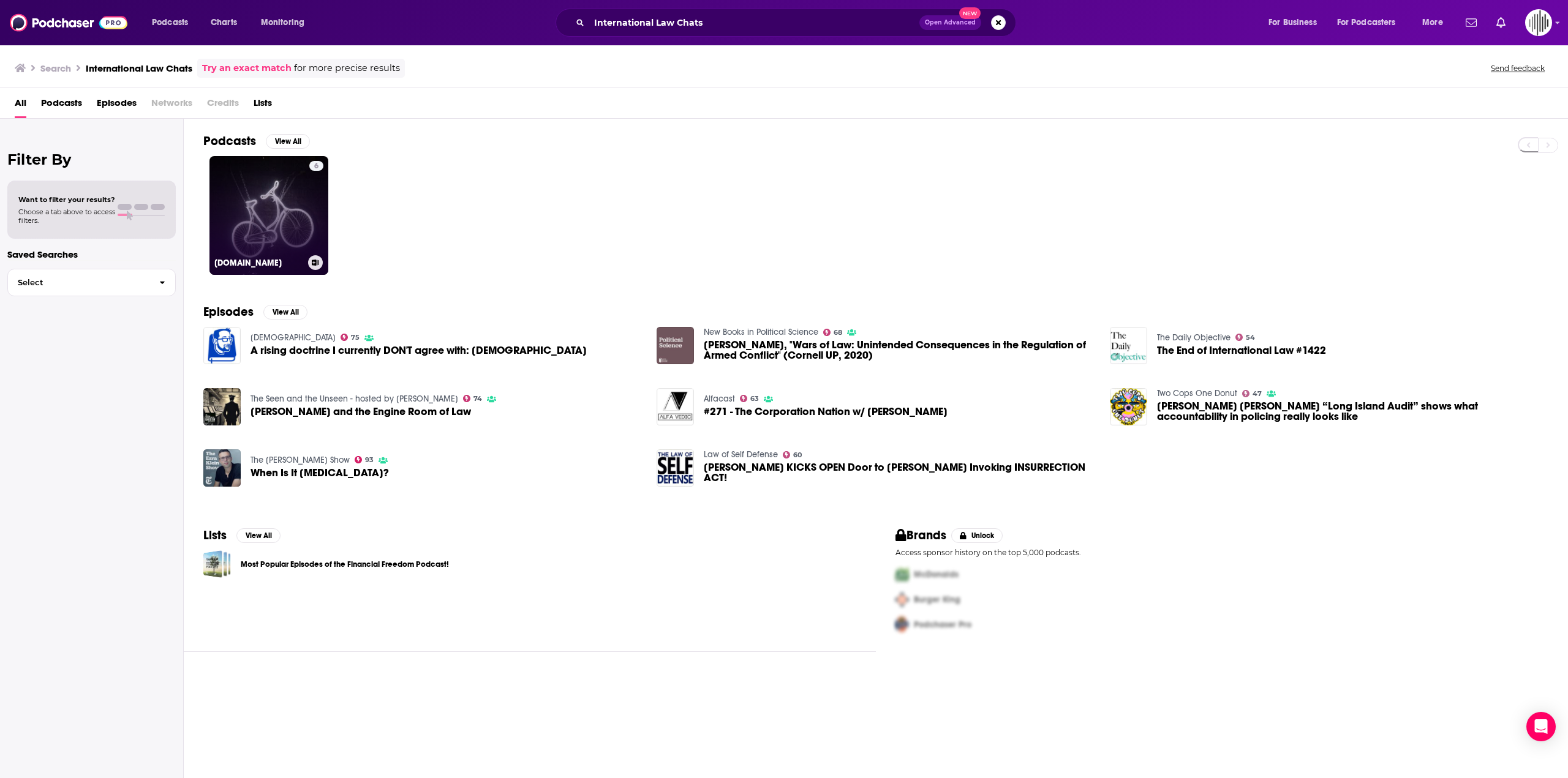
click at [242, 195] on link "6 [DOMAIN_NAME]" at bounding box center [269, 215] width 119 height 119
drag, startPoint x: 993, startPoint y: 25, endPoint x: 985, endPoint y: 28, distance: 8.5
click at [993, 25] on button "Search podcasts, credits, & more..." at bounding box center [998, 22] width 14 height 14
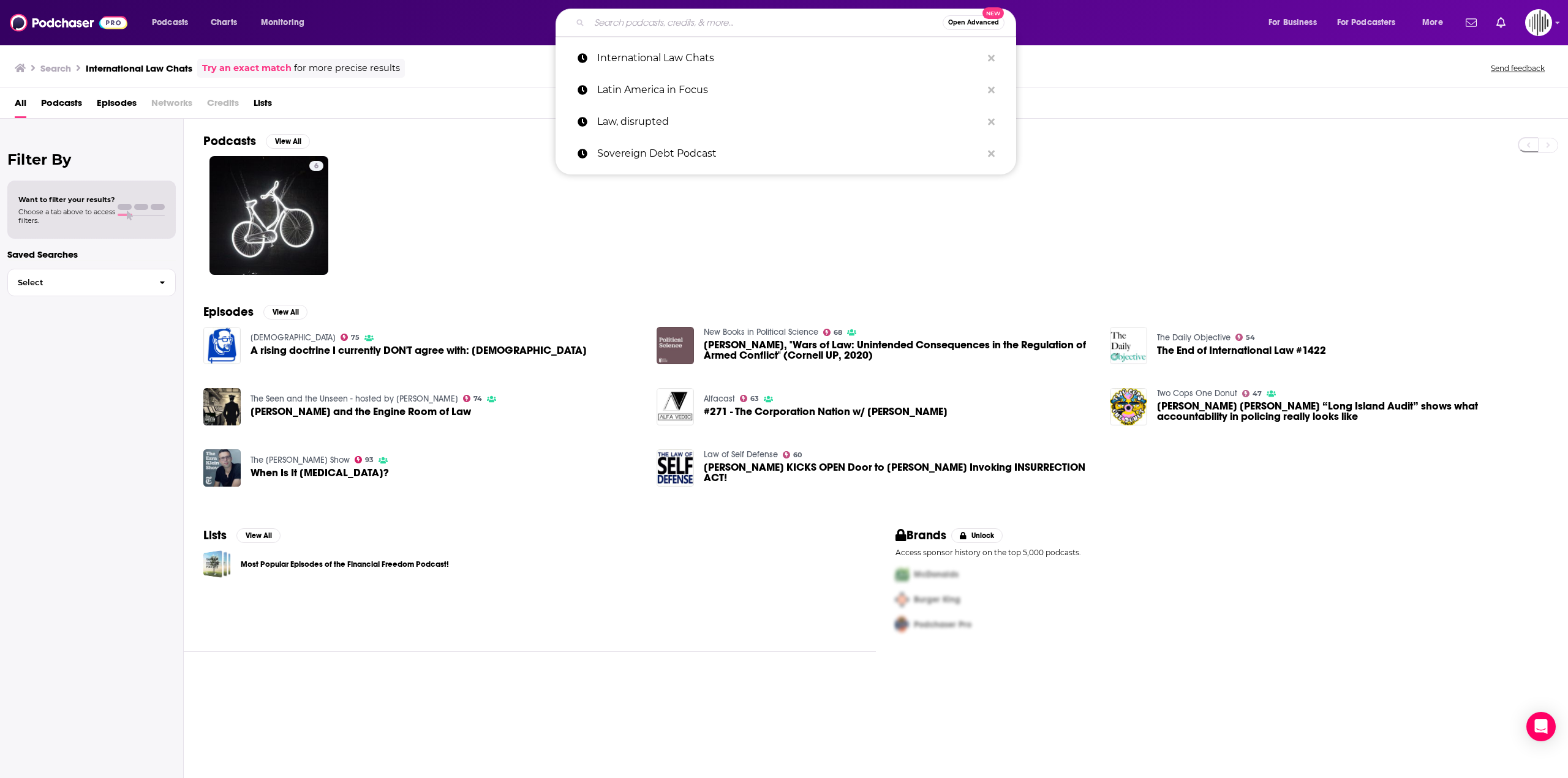
paste input "International Law Chats – [GEOGRAPHIC_DATA]"
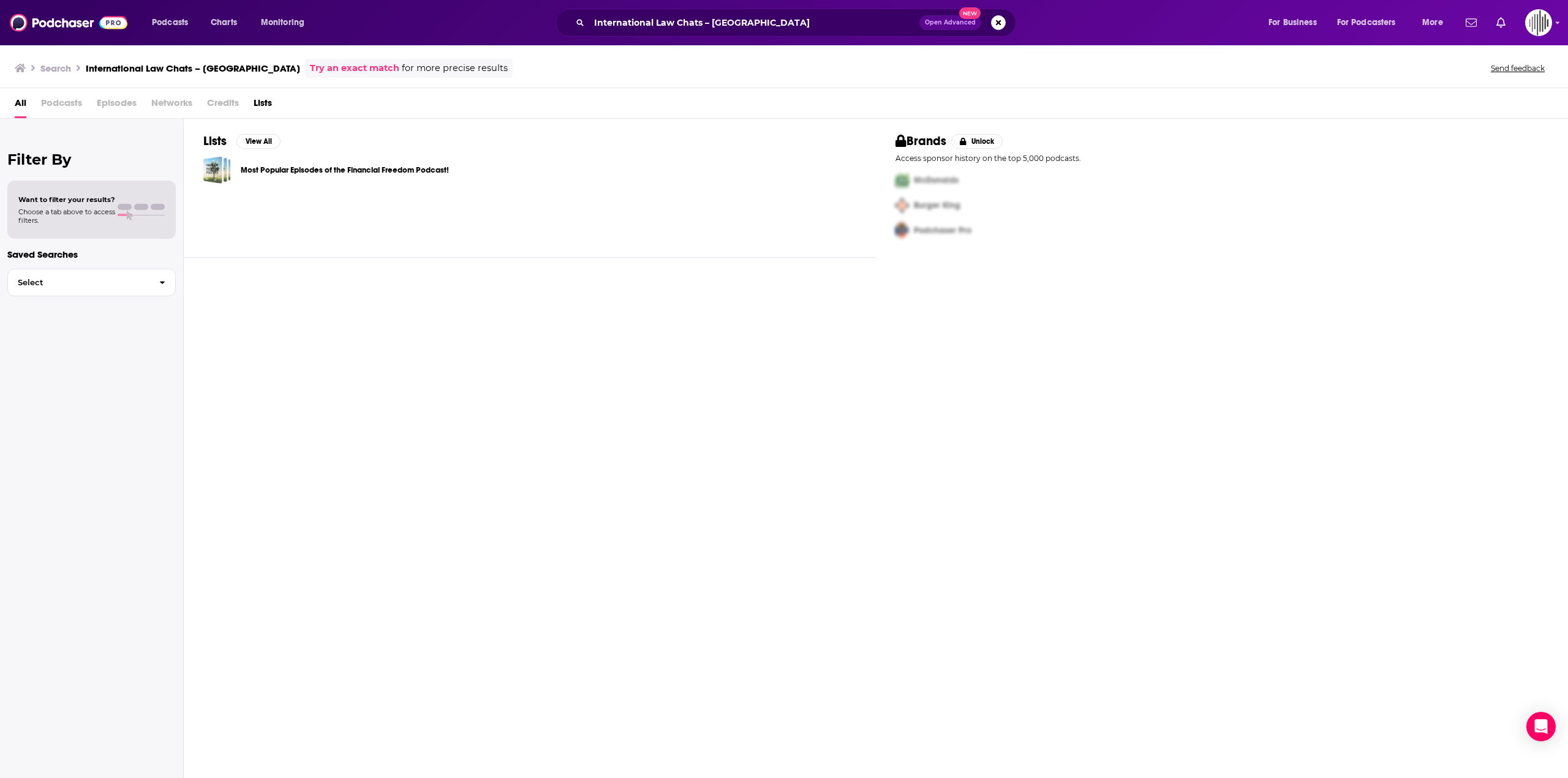
click at [310, 64] on link "Try an exact match" at bounding box center [355, 69] width 90 height 14
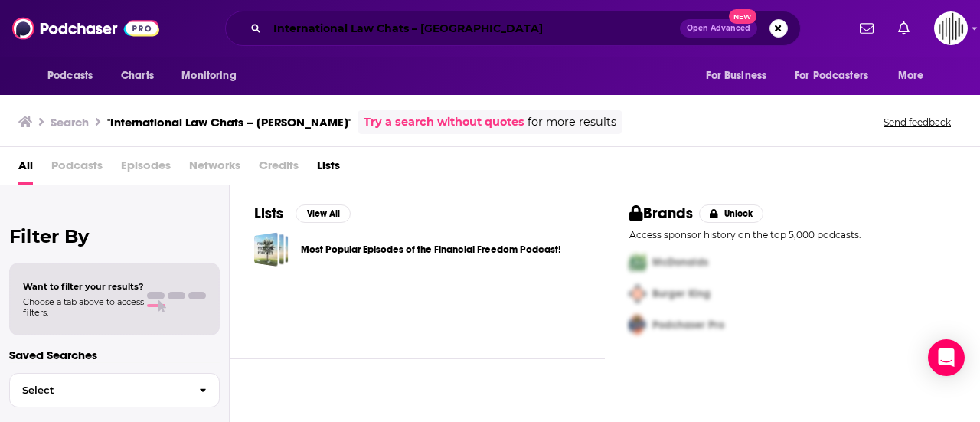
click at [334, 21] on input "International Law Chats – [GEOGRAPHIC_DATA]" at bounding box center [473, 28] width 413 height 25
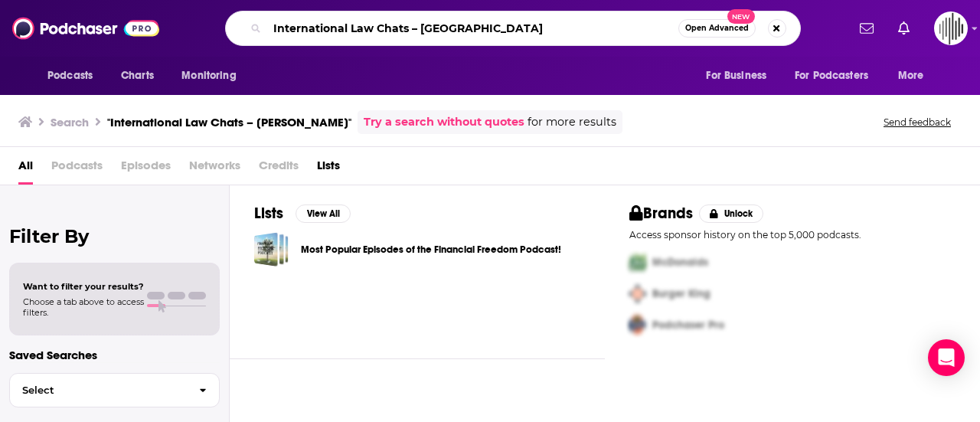
click at [334, 21] on input "International Law Chats – [GEOGRAPHIC_DATA]" at bounding box center [472, 28] width 411 height 25
paste input "The Arbitration Station"
type input "The Arbitration Station"
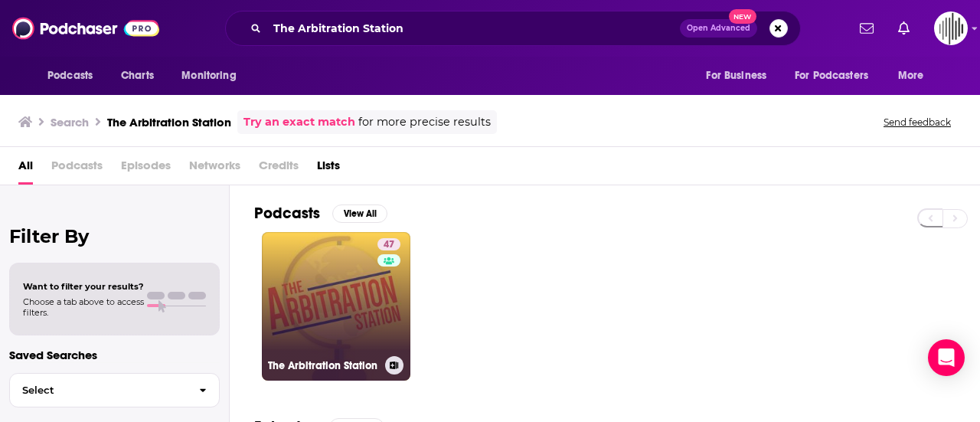
click at [336, 300] on link "47 The Arbitration Station" at bounding box center [336, 306] width 149 height 149
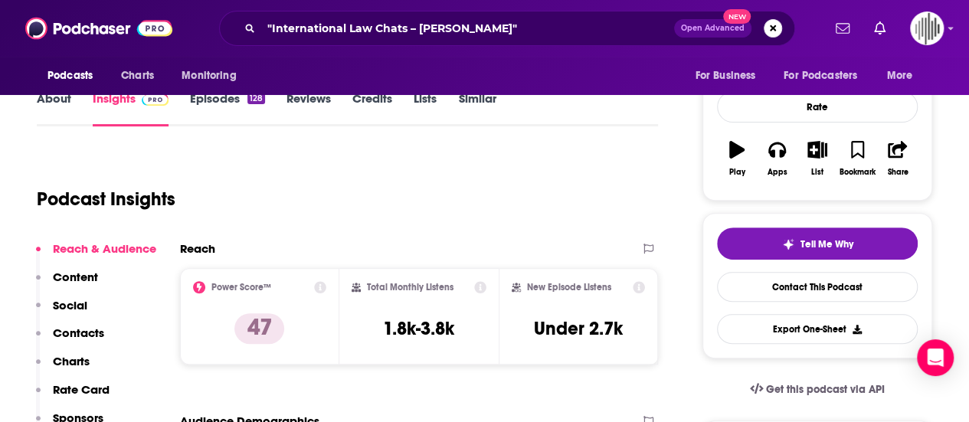
scroll to position [57, 0]
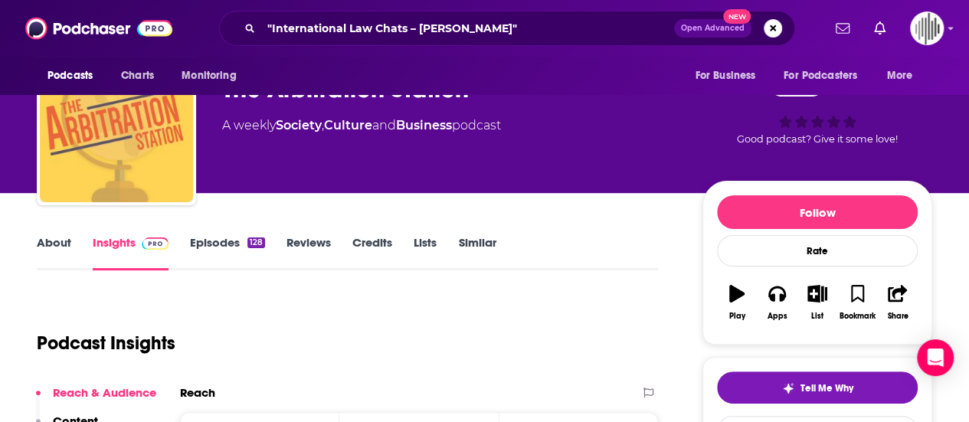
click at [234, 238] on link "Episodes 128" at bounding box center [227, 252] width 75 height 35
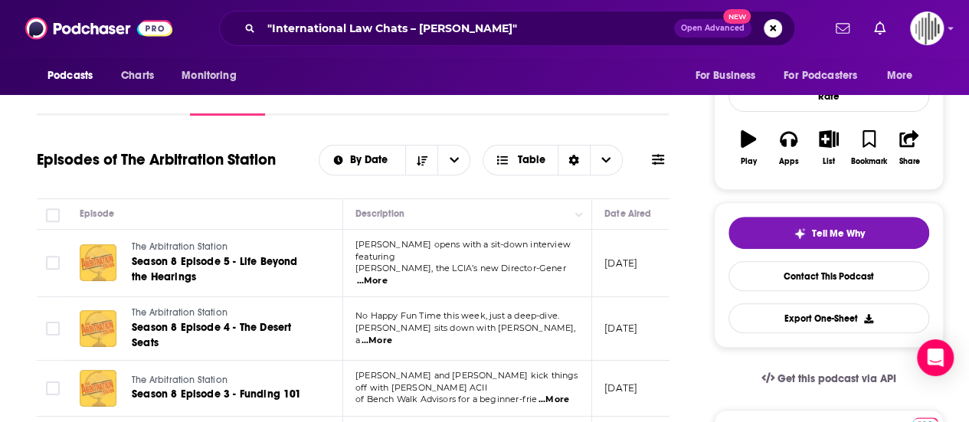
click at [234, 240] on link "The Arbitration Station" at bounding box center [224, 247] width 184 height 14
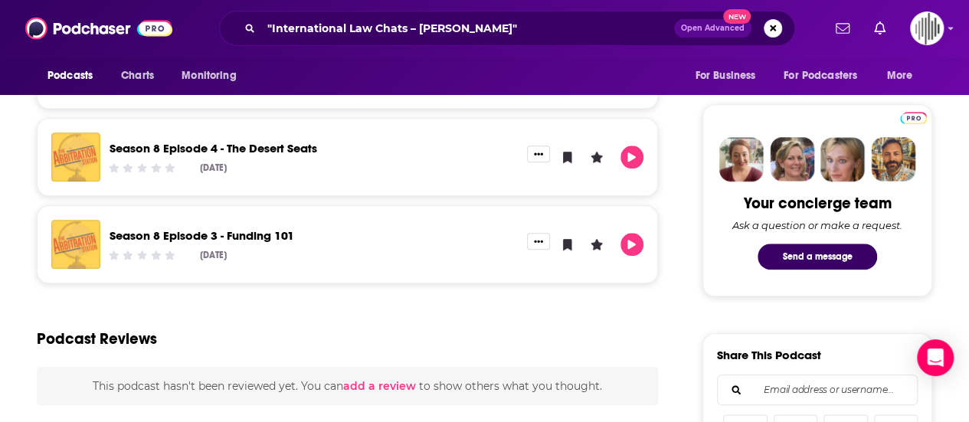
scroll to position [708, 0]
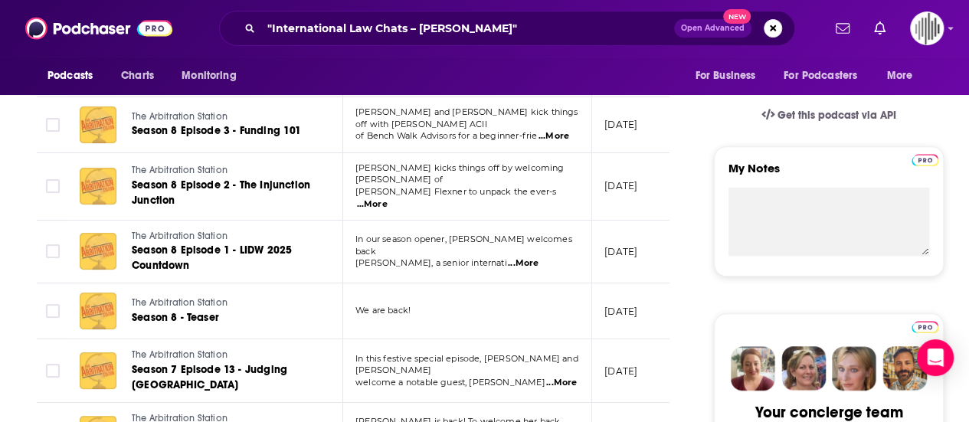
scroll to position [474, 0]
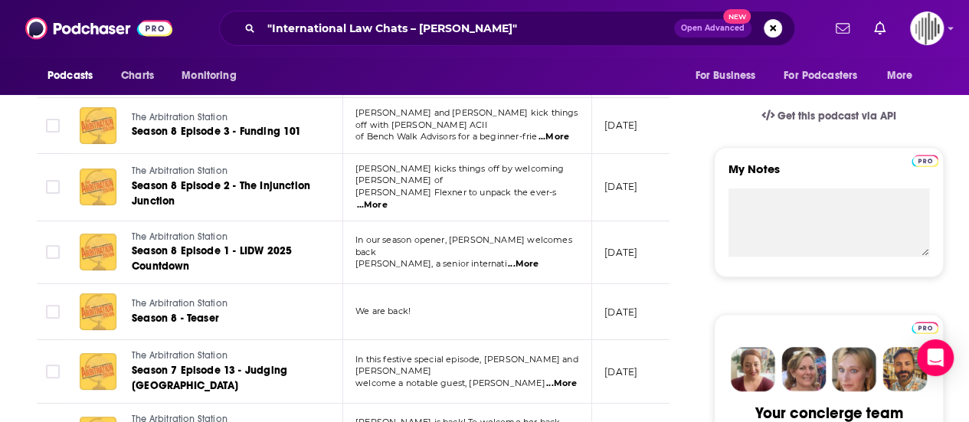
click at [538, 258] on span "...More" at bounding box center [523, 264] width 31 height 12
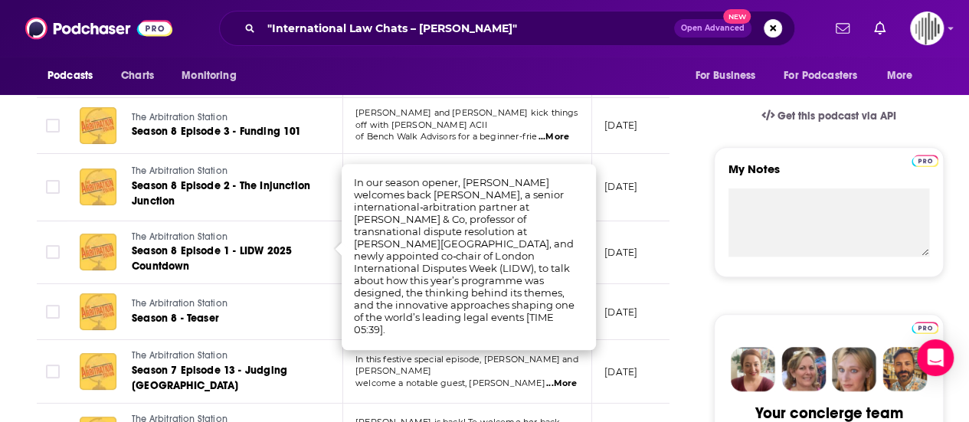
click at [626, 221] on td "[DATE]" at bounding box center [642, 253] width 100 height 64
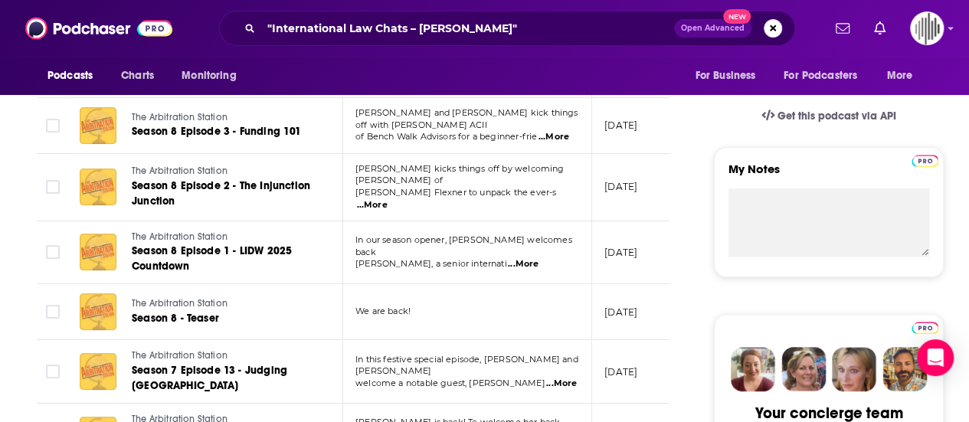
click at [388, 199] on span "...More" at bounding box center [372, 205] width 31 height 12
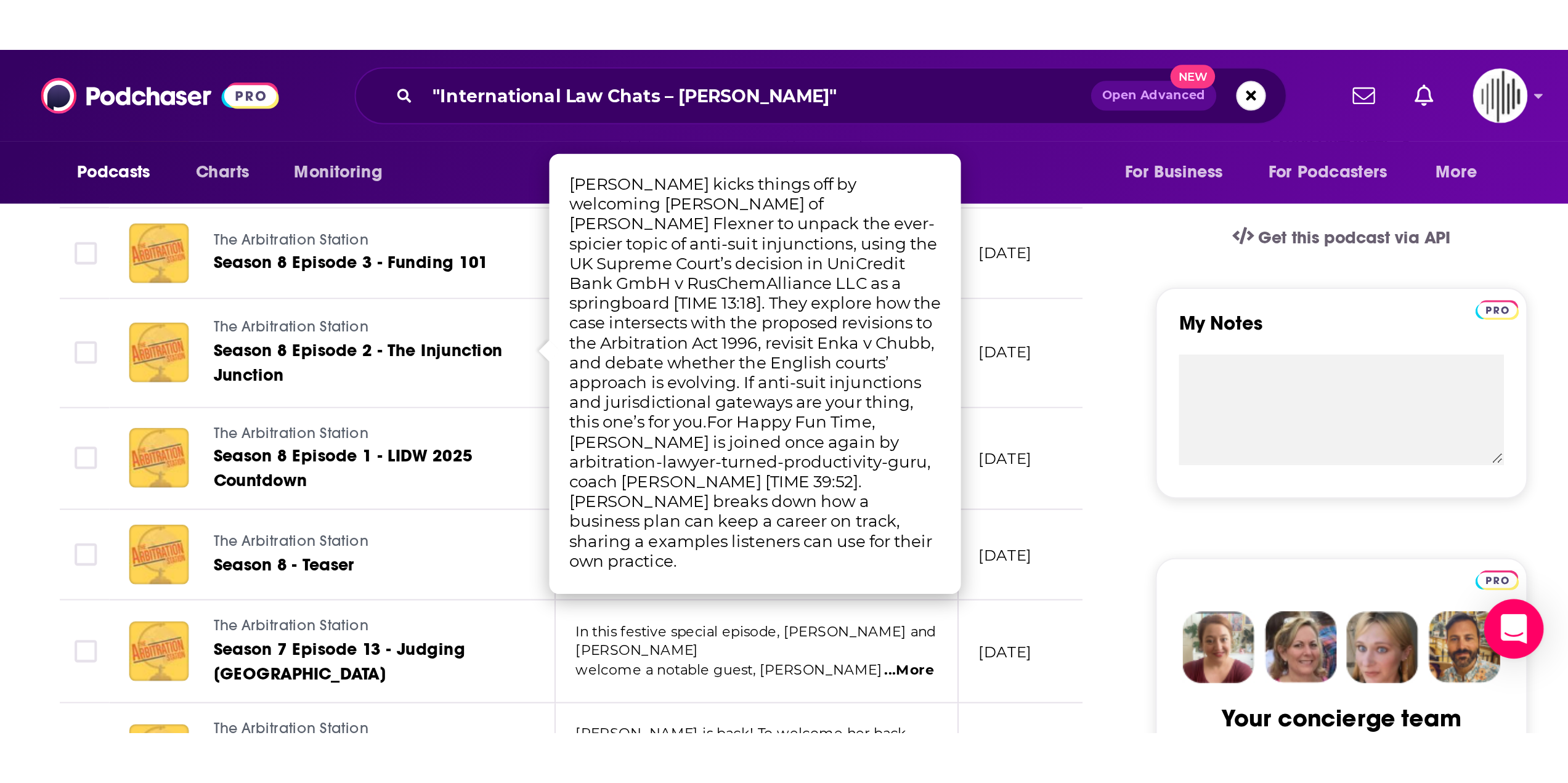
scroll to position [370, 0]
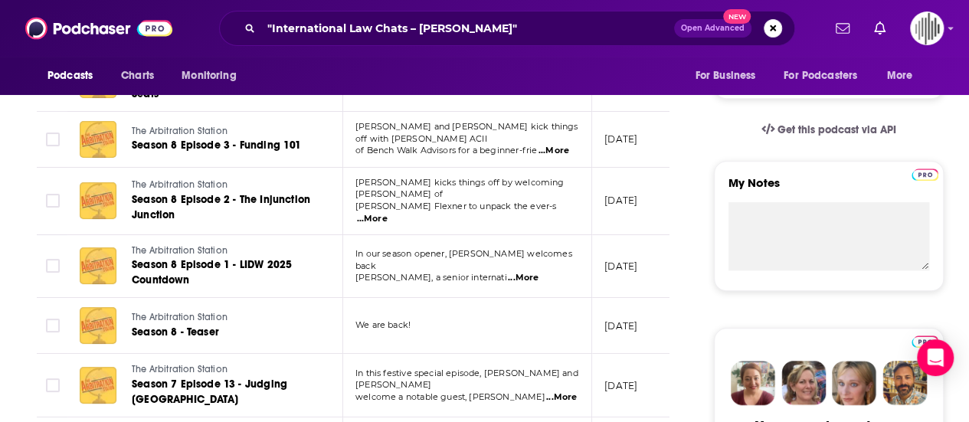
click at [623, 224] on td "[DATE]" at bounding box center [642, 201] width 100 height 67
click at [547, 145] on span "...More" at bounding box center [553, 151] width 31 height 12
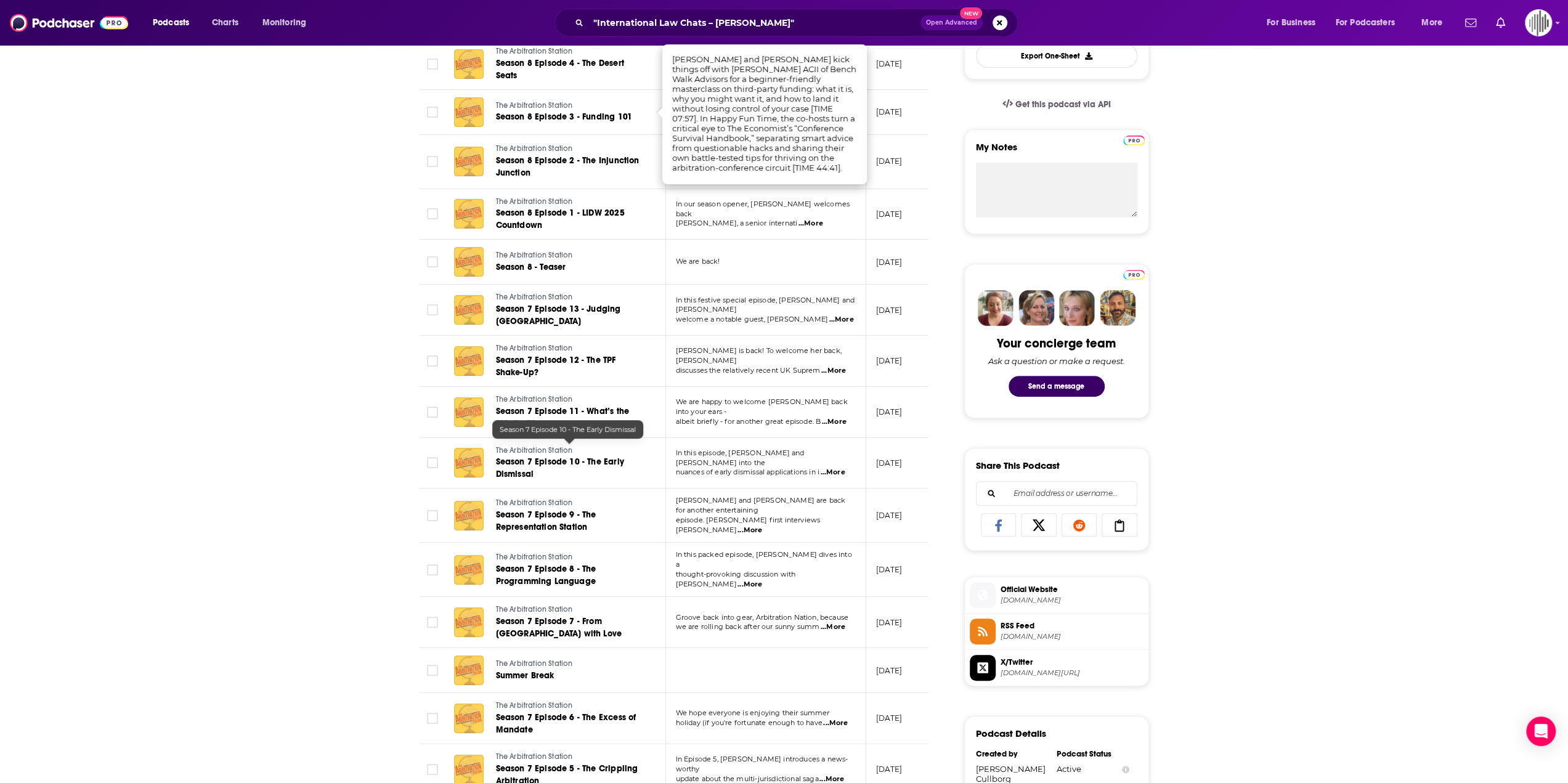
scroll to position [0, 0]
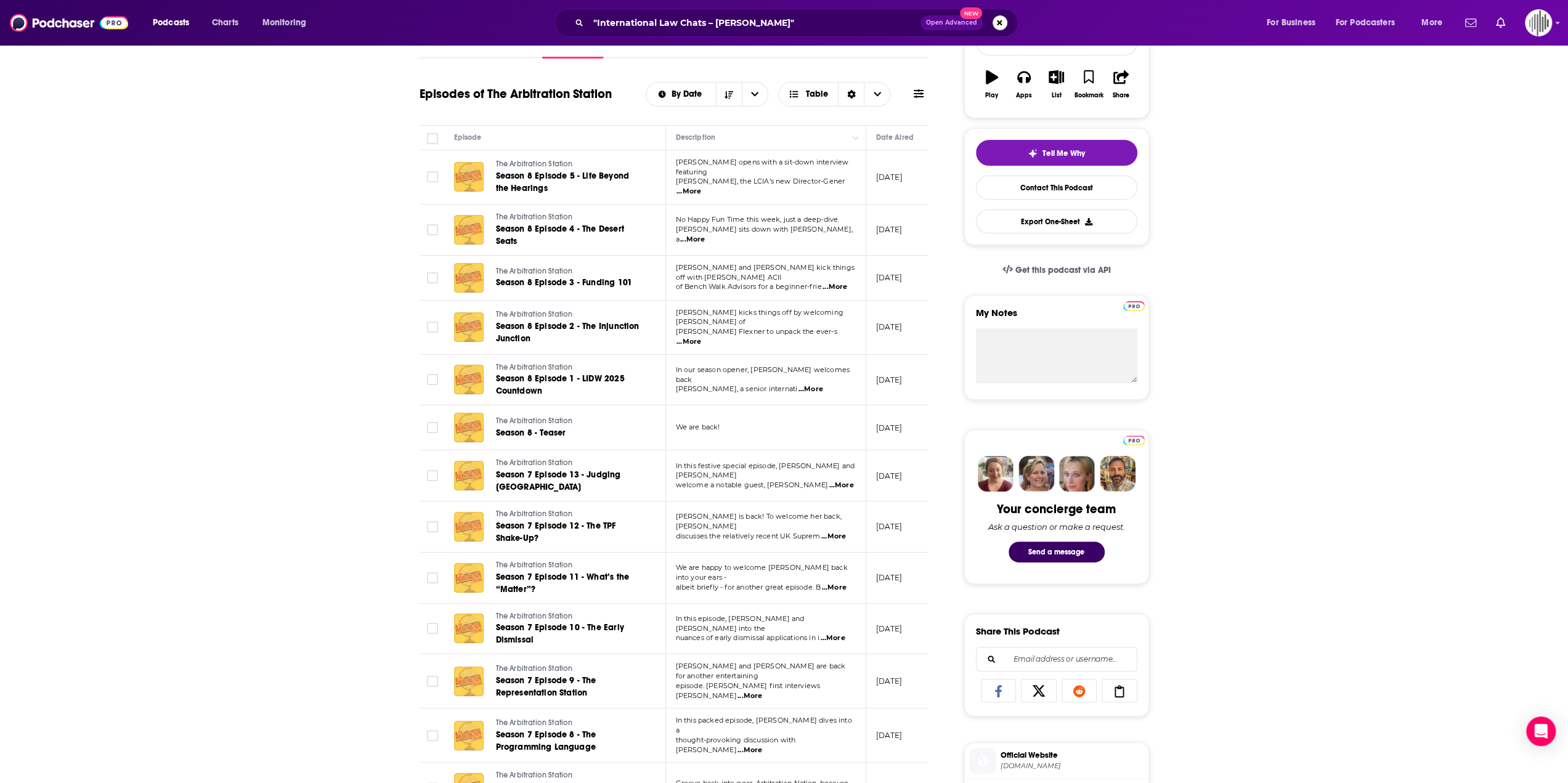
scroll to position [431, 0]
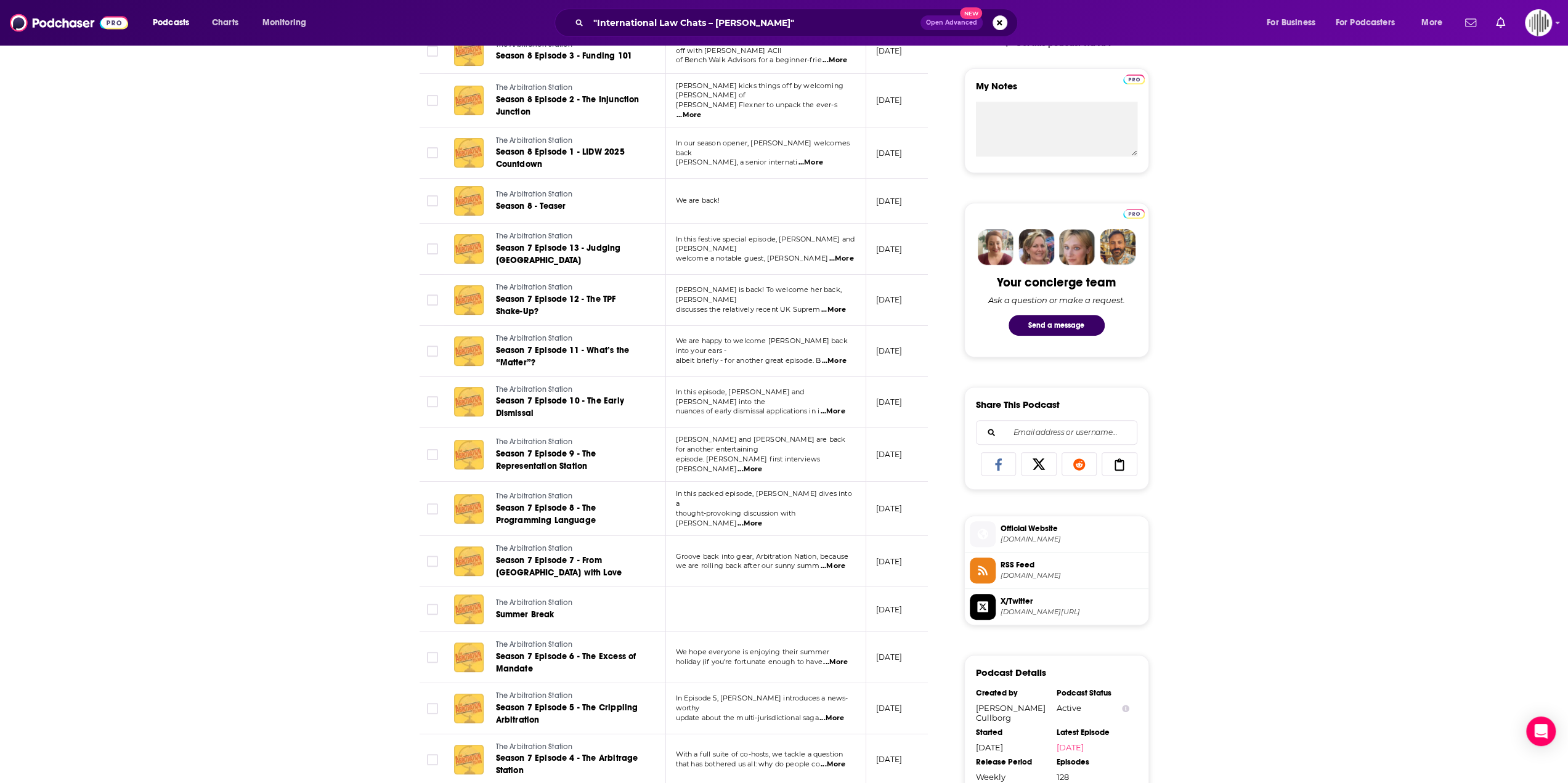
click at [722, 552] on span "Groove back into gear, Arbitration Nation, because" at bounding box center [762, 556] width 173 height 9
click at [832, 562] on span "...More" at bounding box center [833, 567] width 25 height 10
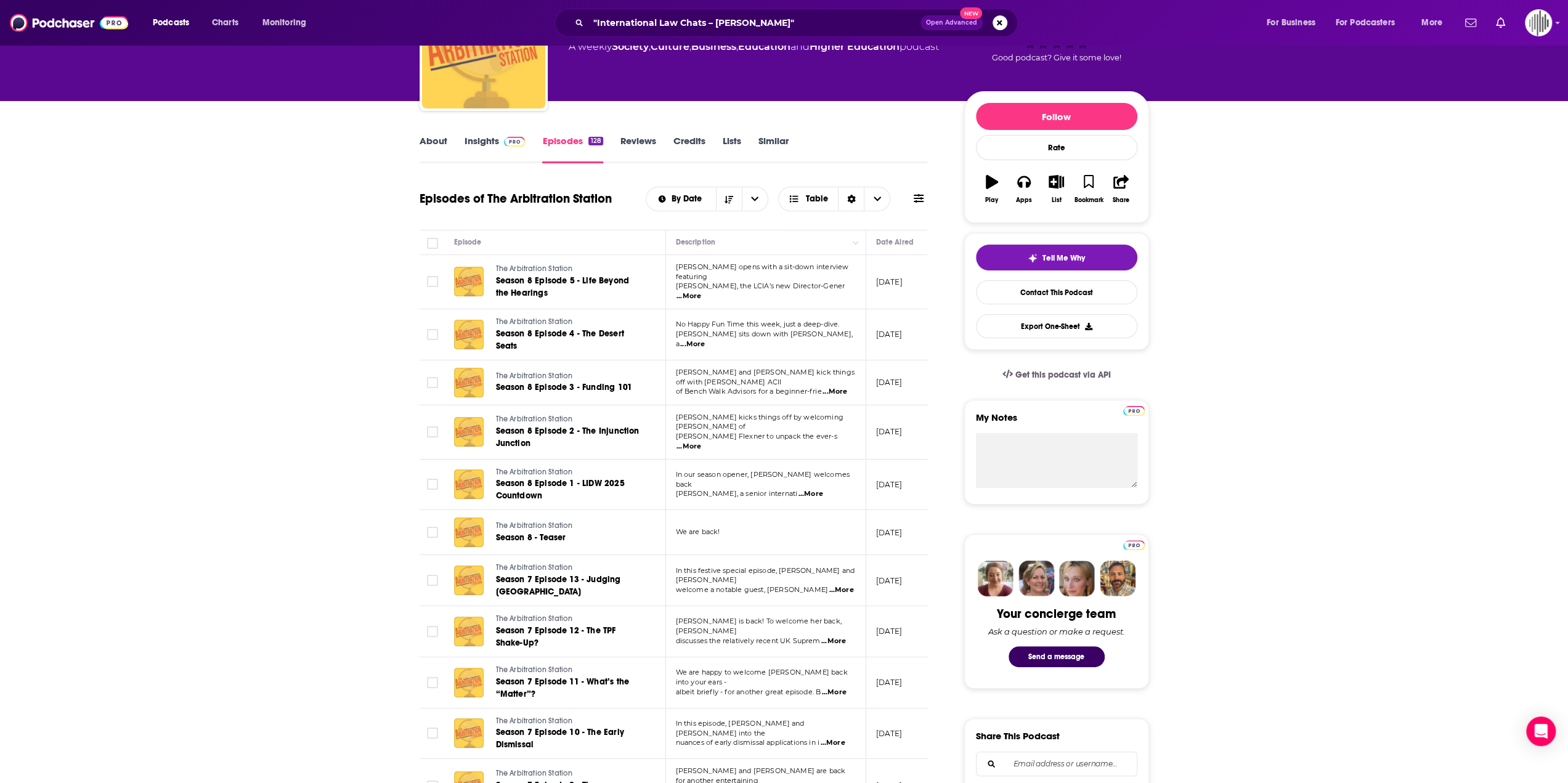
scroll to position [0, 0]
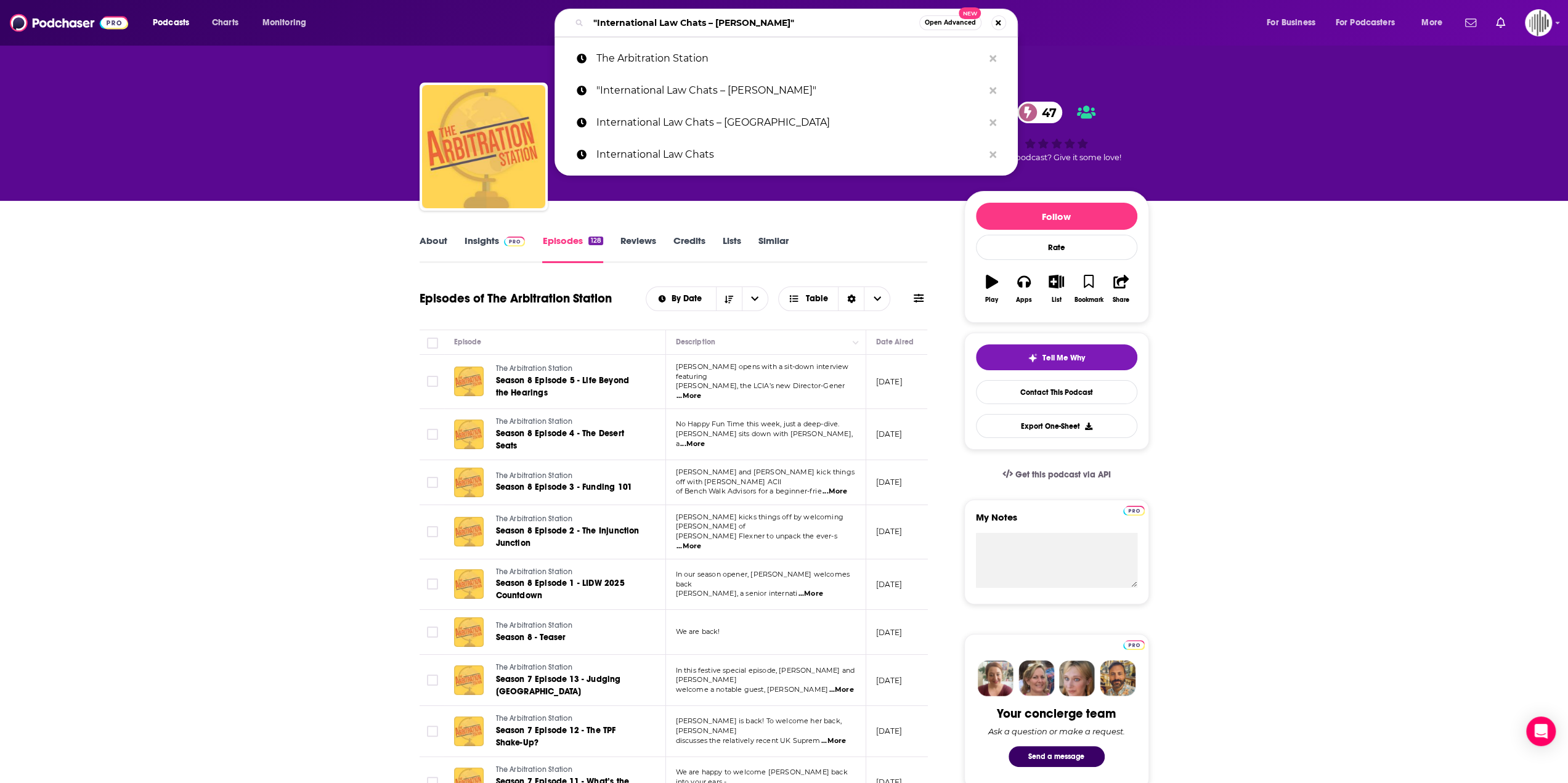
drag, startPoint x: 818, startPoint y: 15, endPoint x: 594, endPoint y: 39, distance: 225.3
click at [595, 37] on div ""International Law Chats – [PERSON_NAME]" Open Advanced New The Arbitration Sta…" at bounding box center [798, 23] width 463 height 28
paste input "The Lawfare Podcast"
type input ""The Lawfare Podcast"
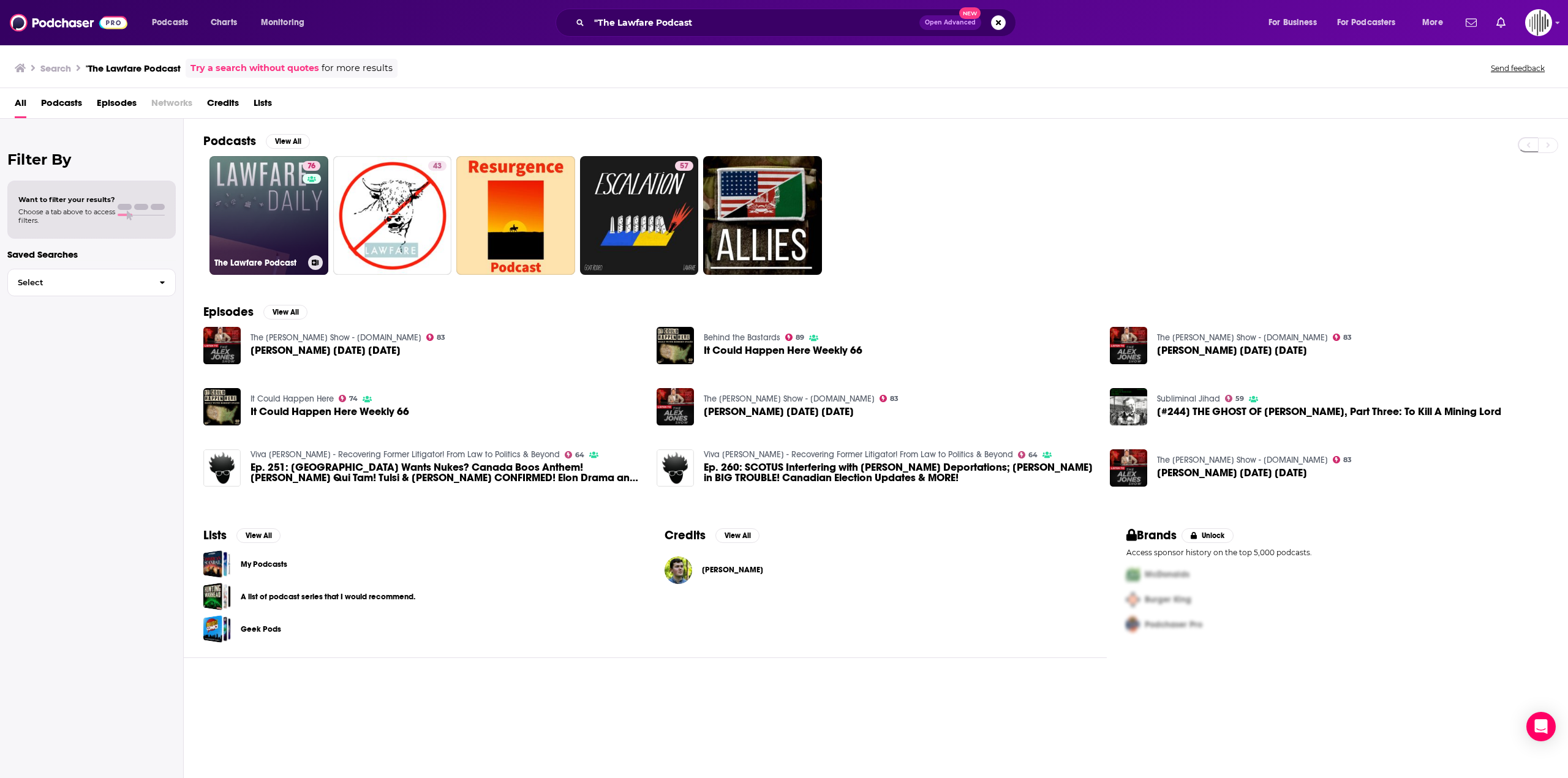
click at [244, 248] on link "76 The Lawfare Podcast" at bounding box center [269, 215] width 119 height 119
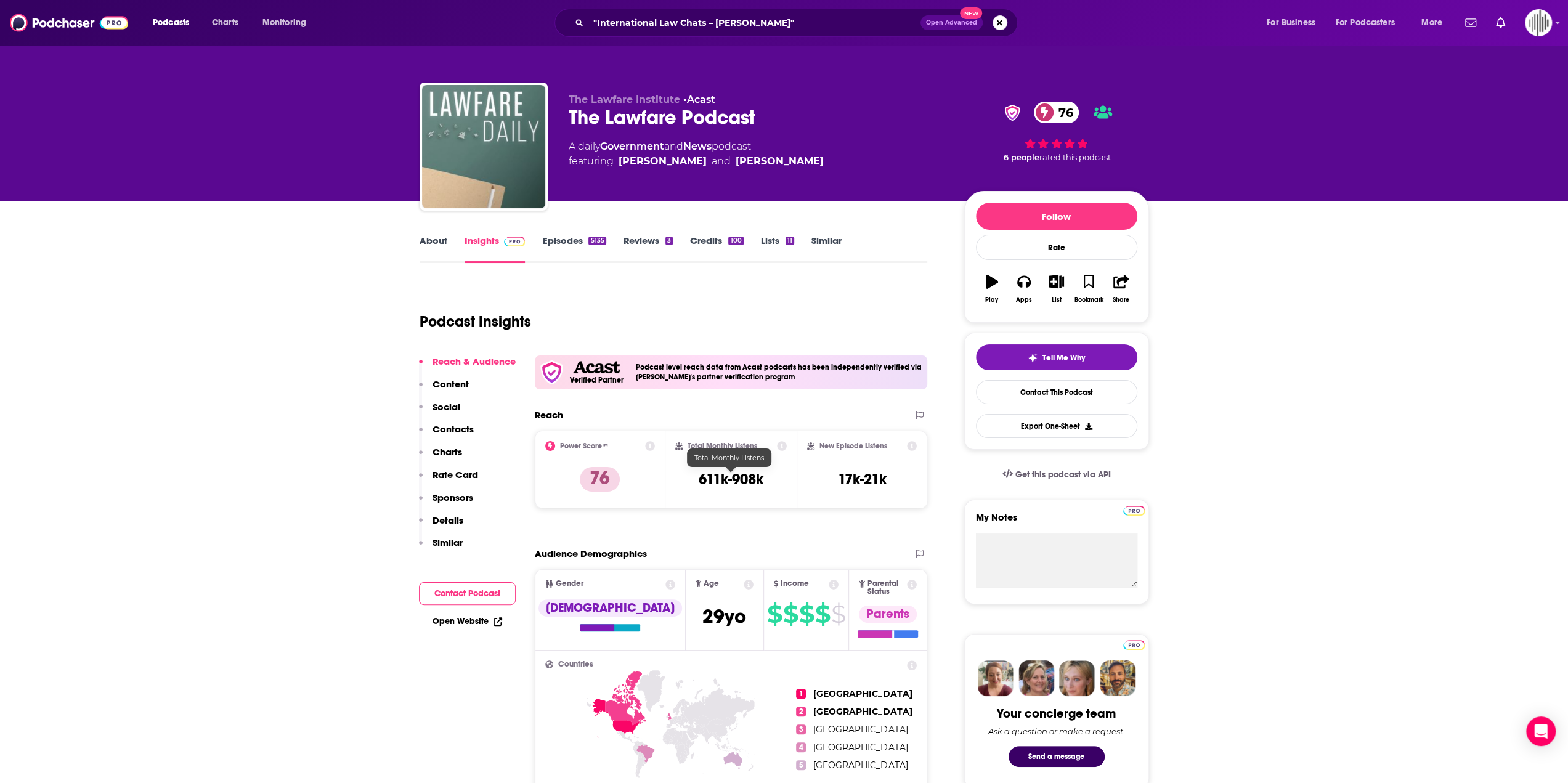
click at [769, 484] on div "Total Monthly Listens 611k-908k" at bounding box center [730, 469] width 112 height 56
click at [755, 480] on h3 "611k-908k" at bounding box center [731, 479] width 64 height 19
click at [577, 246] on link "Episodes 5135" at bounding box center [574, 249] width 64 height 28
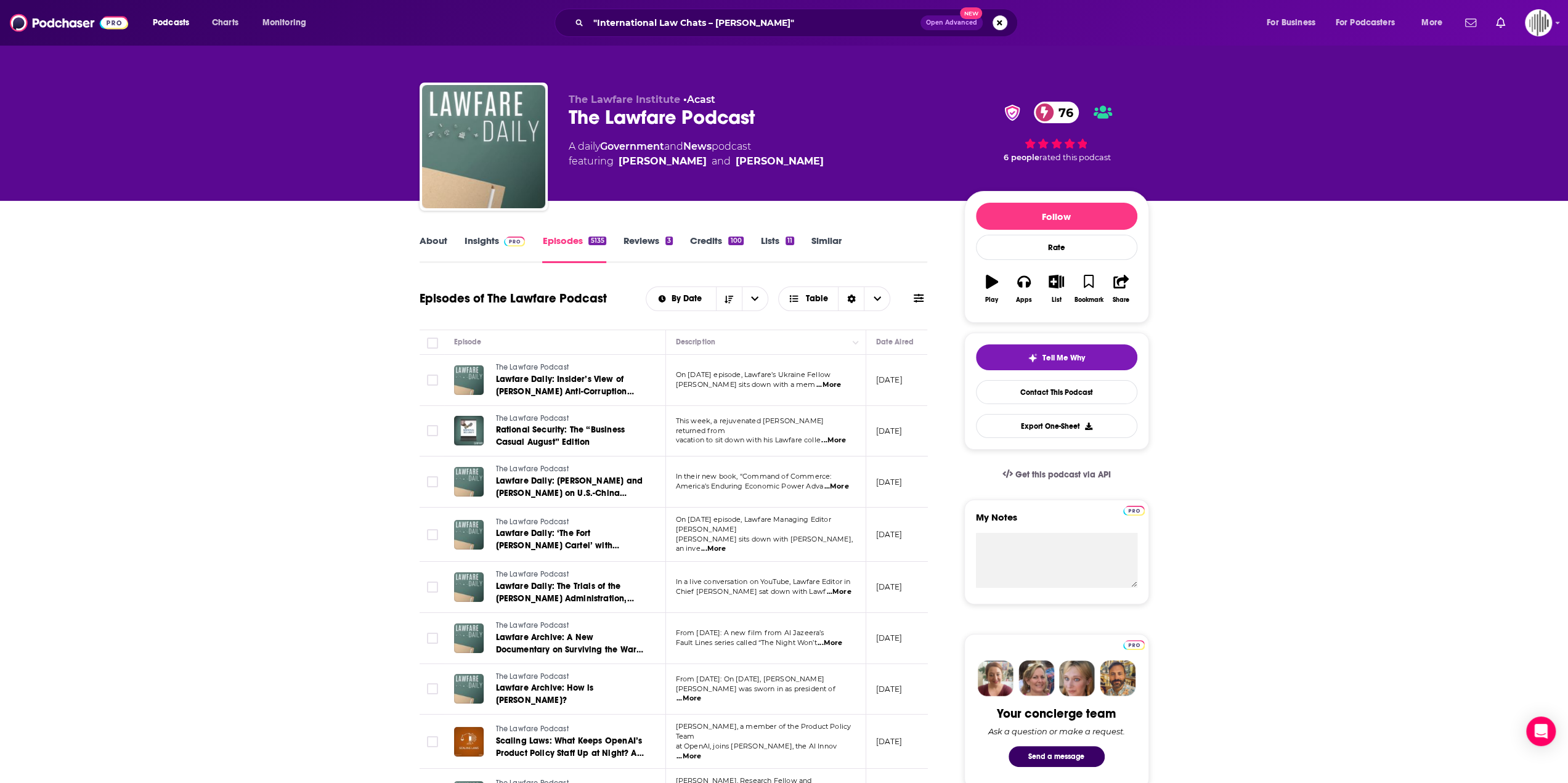
click at [487, 242] on link "Insights" at bounding box center [495, 249] width 61 height 28
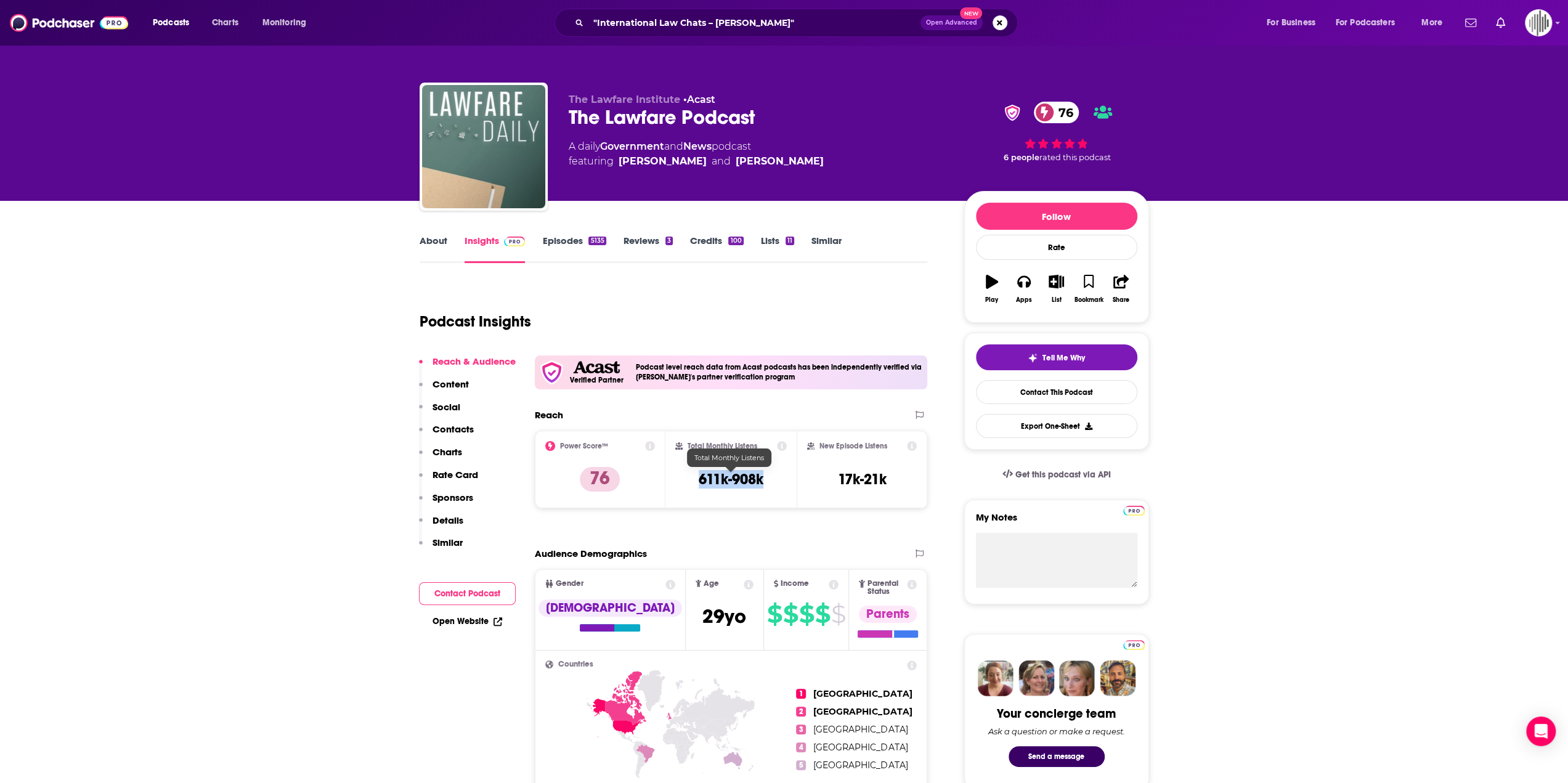
drag, startPoint x: 768, startPoint y: 485, endPoint x: 699, endPoint y: 487, distance: 69.0
click at [699, 487] on div "Total Monthly Listens 611k-908k" at bounding box center [730, 469] width 112 height 56
copy h3 "611k-908k"
